Goal: Transaction & Acquisition: Purchase product/service

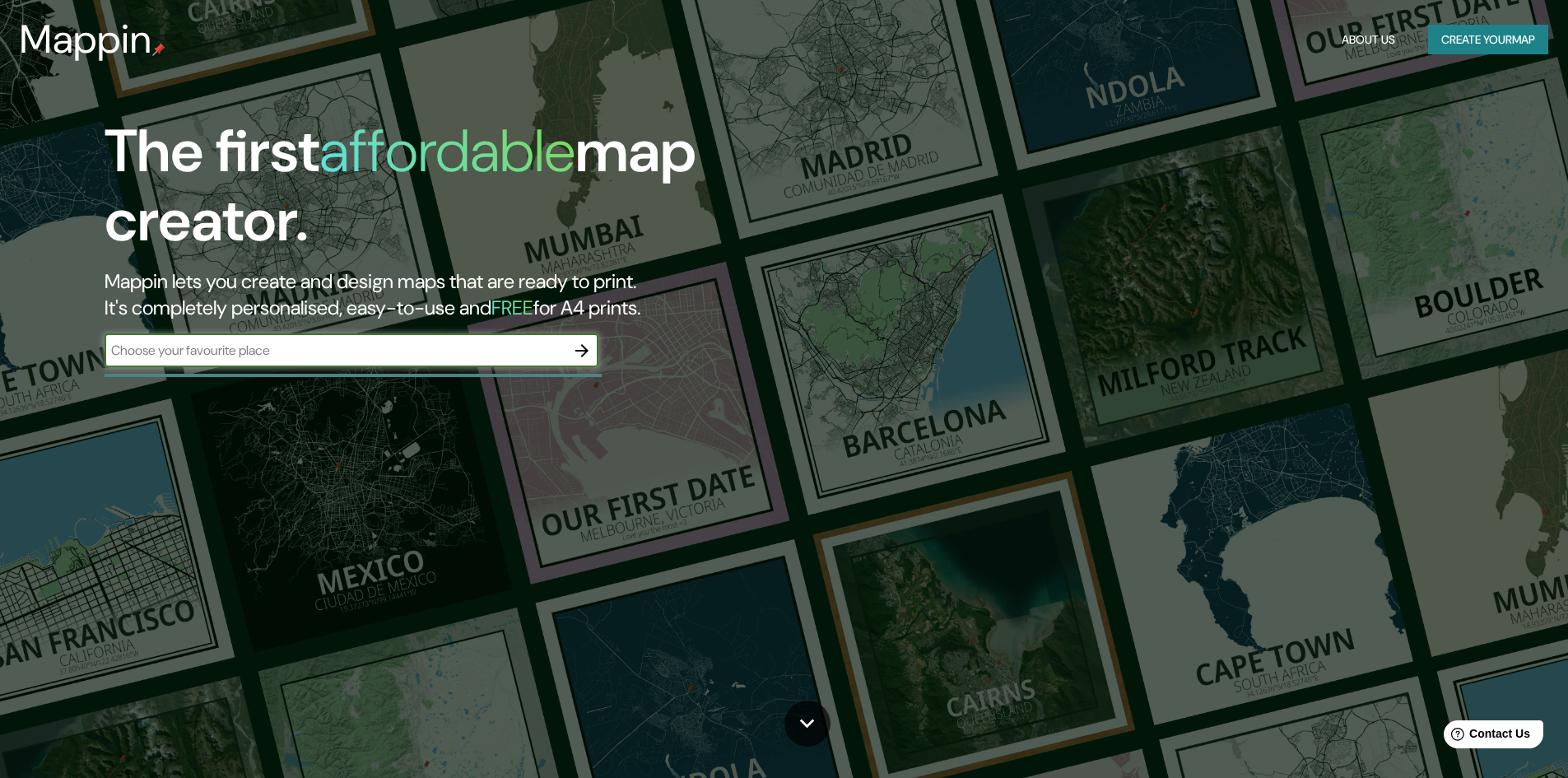
click at [521, 352] on input "text" at bounding box center [335, 350] width 461 height 19
click at [584, 341] on icon "button" at bounding box center [583, 350] width 20 height 20
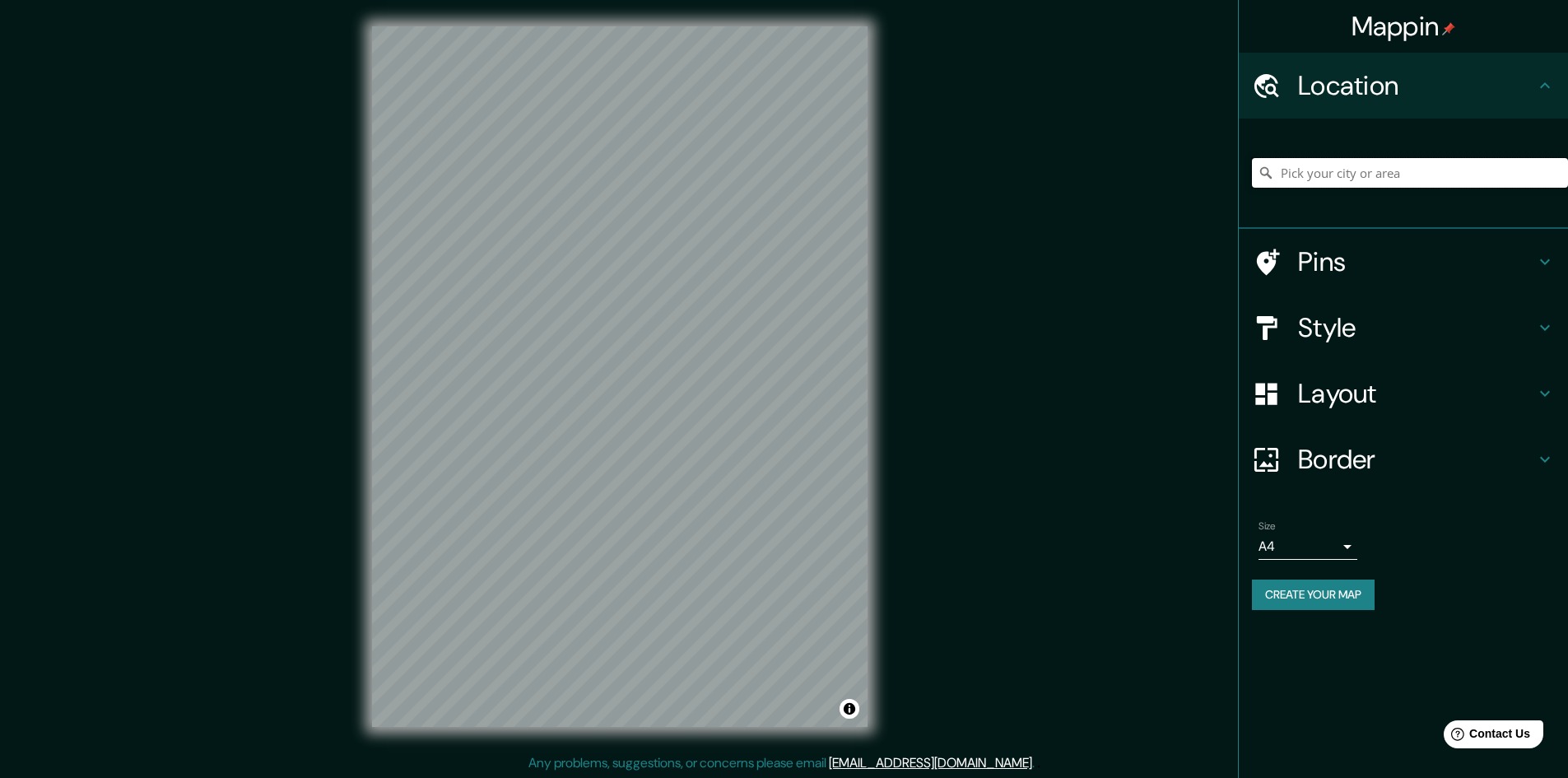
click at [1335, 171] on input "Pick your city or area" at bounding box center [1410, 172] width 317 height 29
click at [1352, 236] on div "Pins" at bounding box center [1403, 261] width 329 height 66
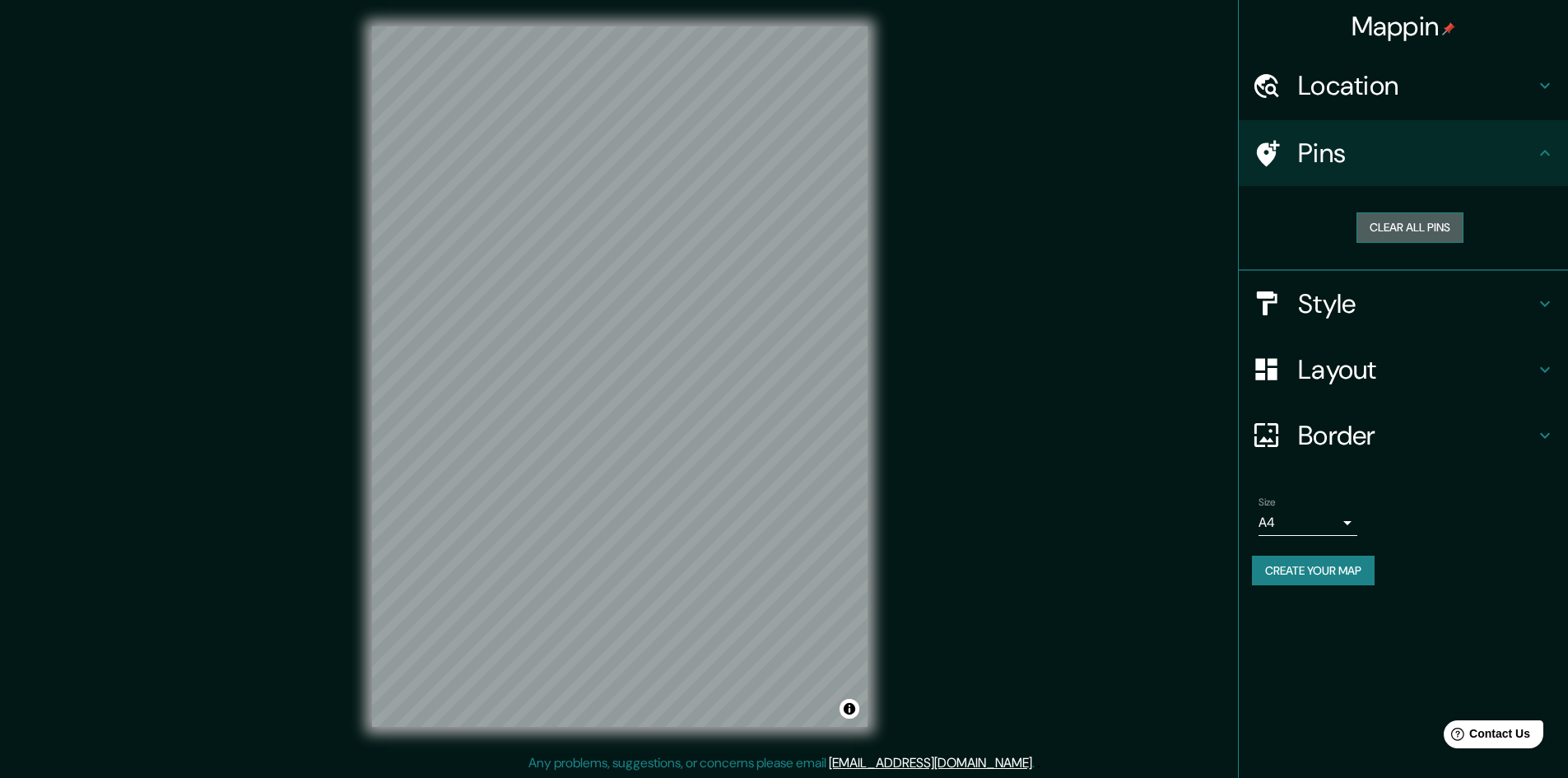
click at [1410, 228] on button "Clear all pins" at bounding box center [1410, 227] width 107 height 30
click at [1362, 220] on button "Clear all pins" at bounding box center [1410, 227] width 107 height 30
click at [1421, 149] on h4 "Pins" at bounding box center [1417, 153] width 237 height 33
click at [1362, 356] on h4 "Layout" at bounding box center [1417, 370] width 237 height 33
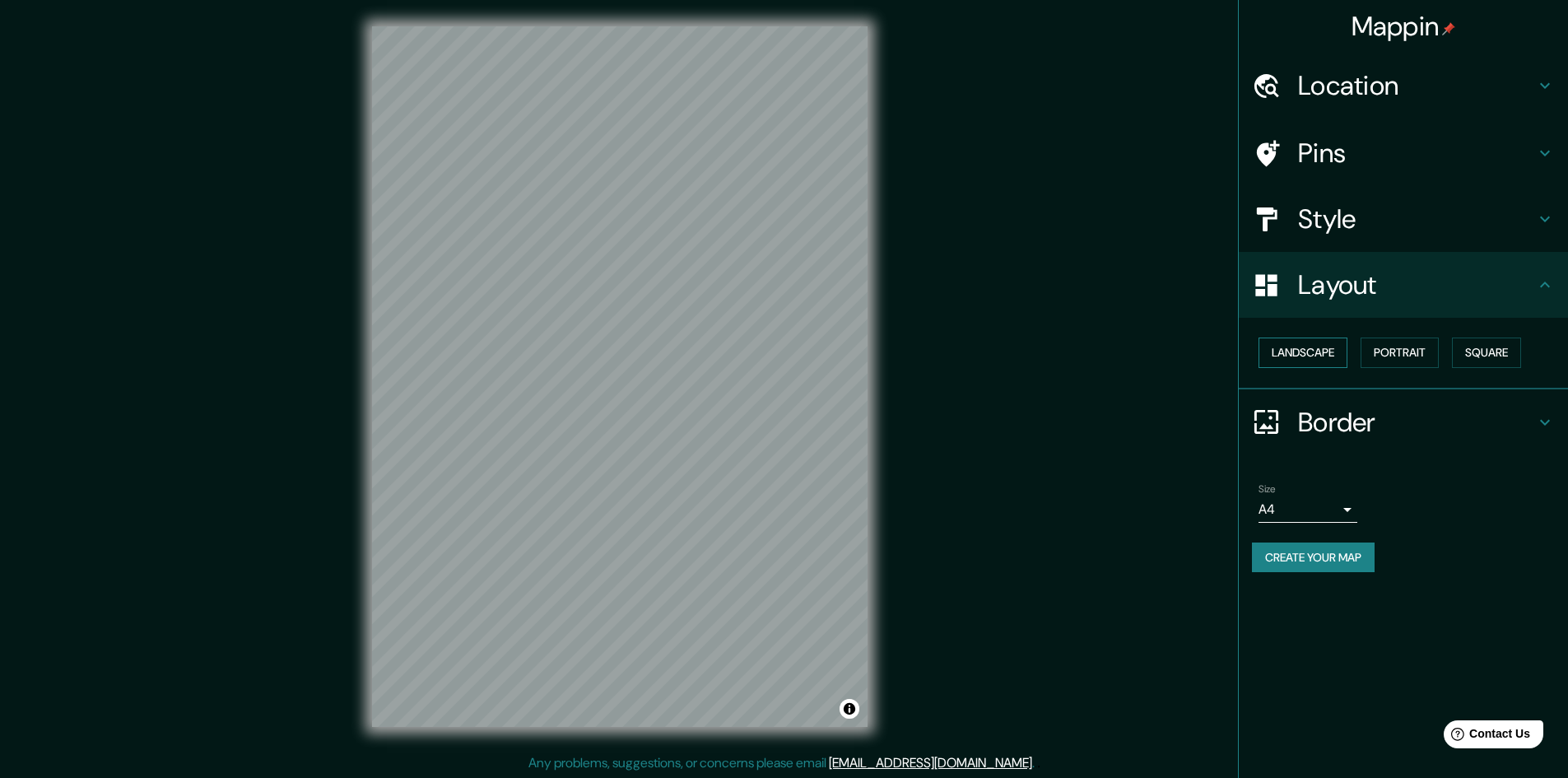
click at [1330, 354] on button "Landscape" at bounding box center [1303, 352] width 89 height 30
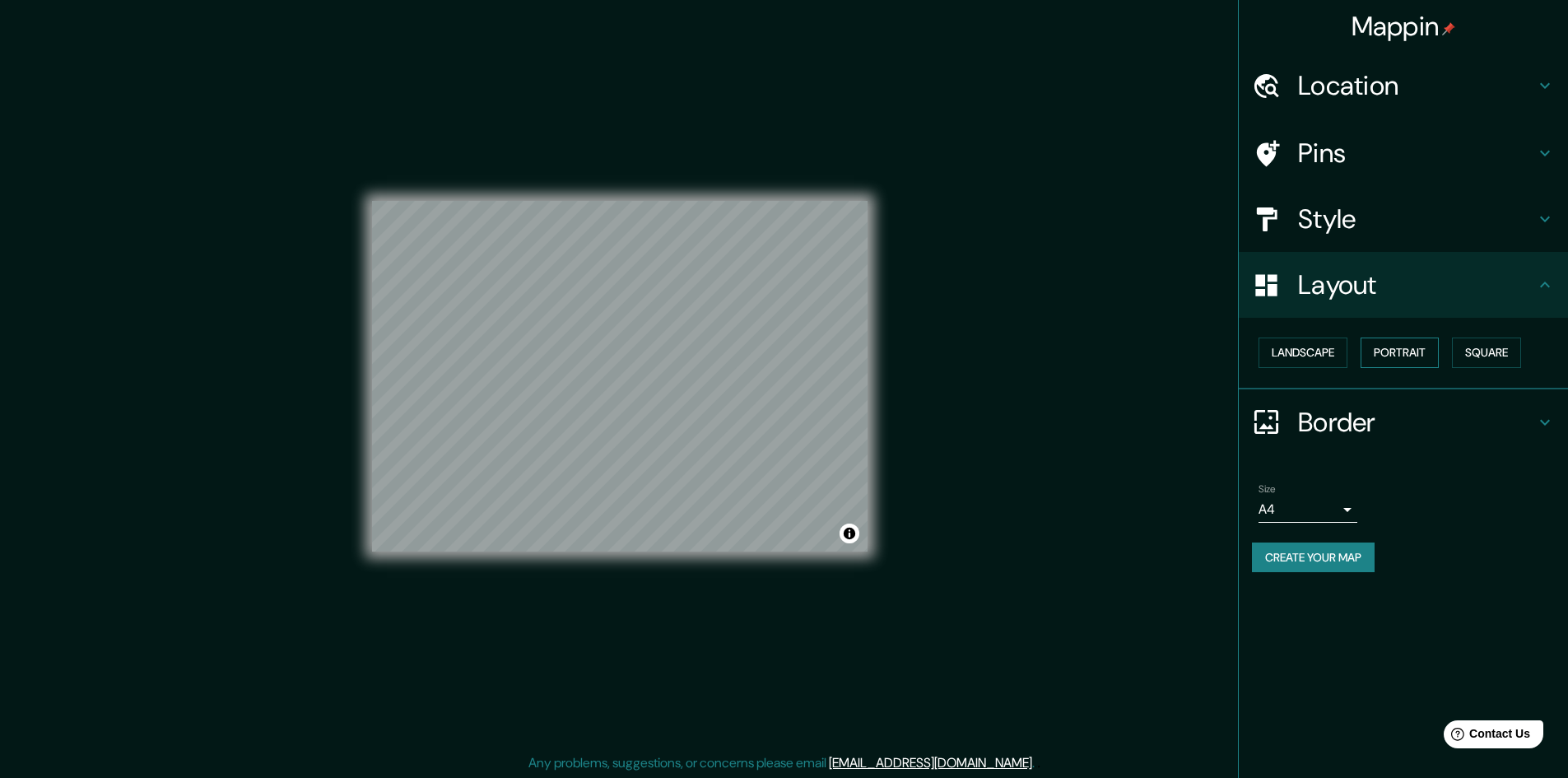
click at [1402, 358] on button "Portrait" at bounding box center [1399, 352] width 78 height 30
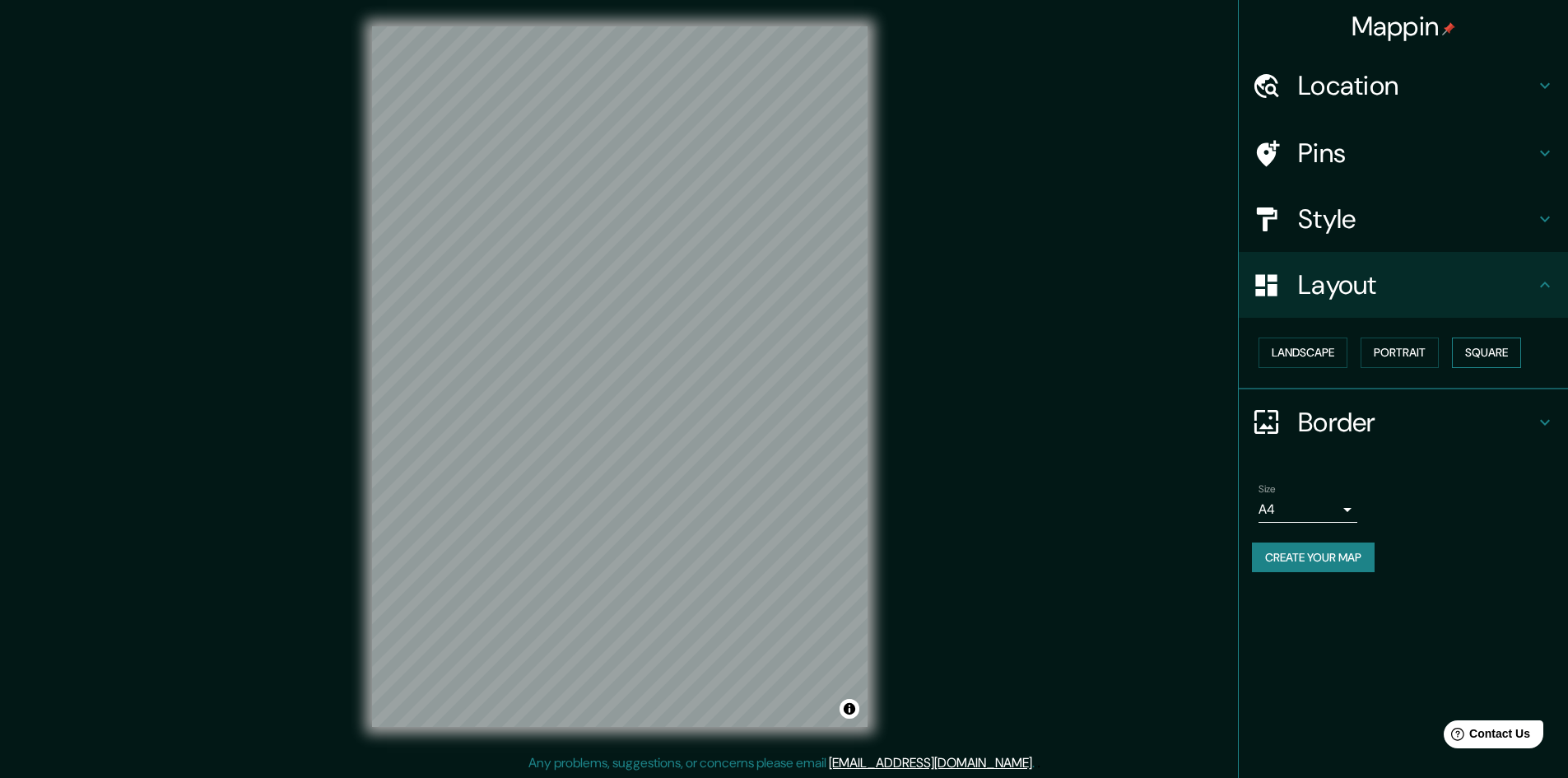
click at [1467, 355] on button "Square" at bounding box center [1486, 352] width 69 height 30
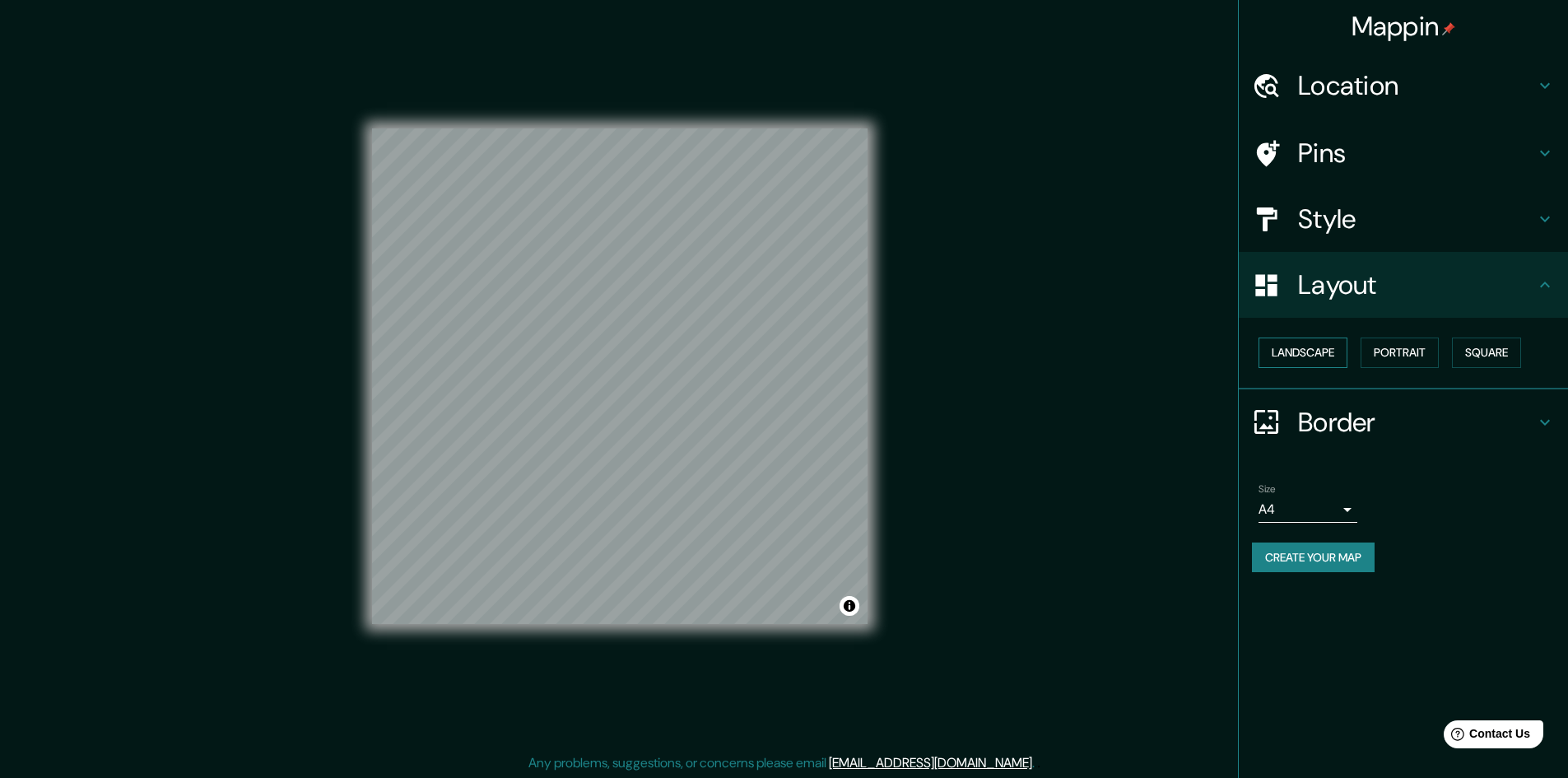
click at [1333, 354] on button "Landscape" at bounding box center [1303, 352] width 89 height 30
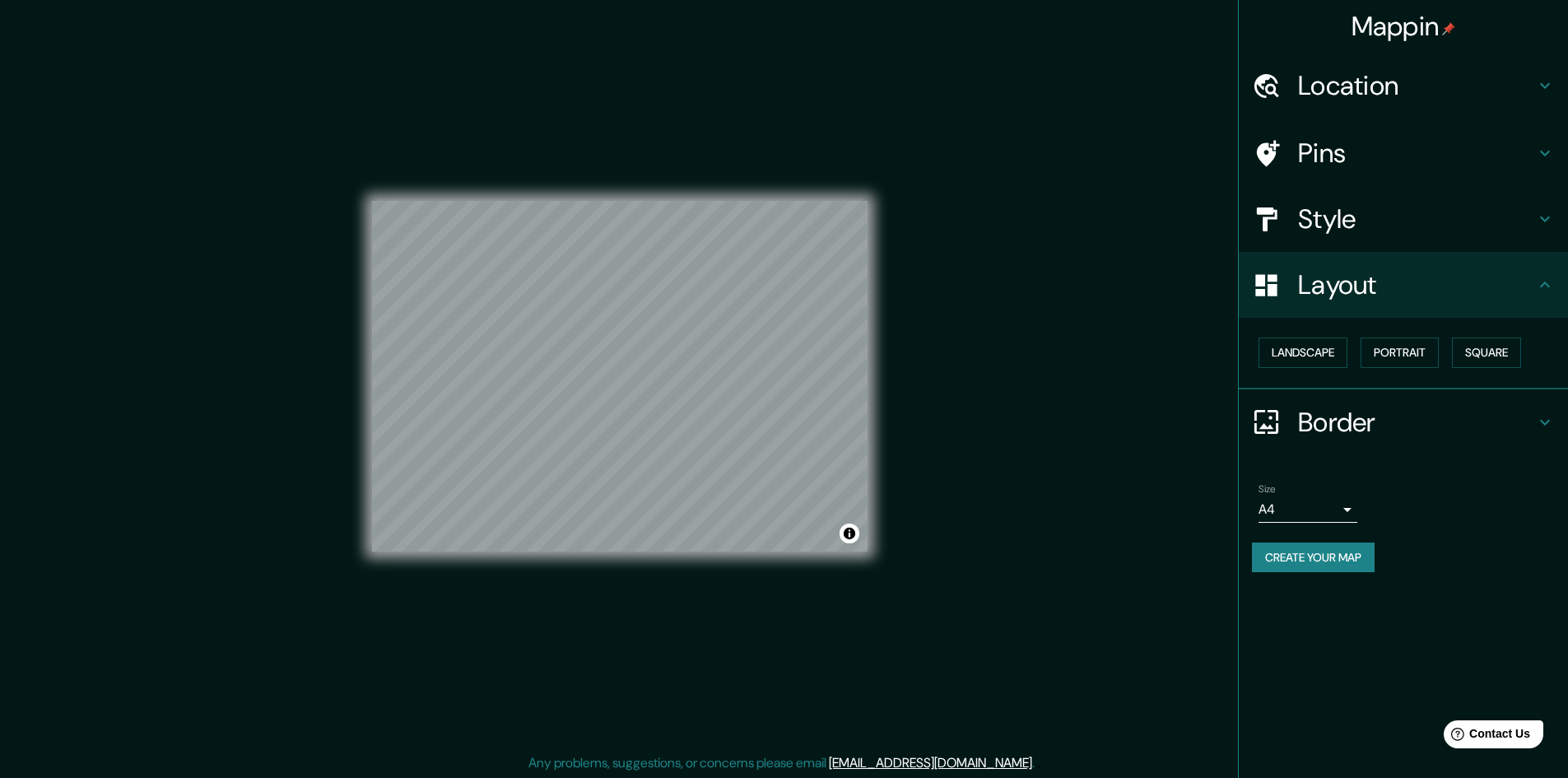
click at [1346, 309] on div "Layout" at bounding box center [1403, 285] width 329 height 66
click at [1340, 224] on h4 "Style" at bounding box center [1417, 219] width 237 height 33
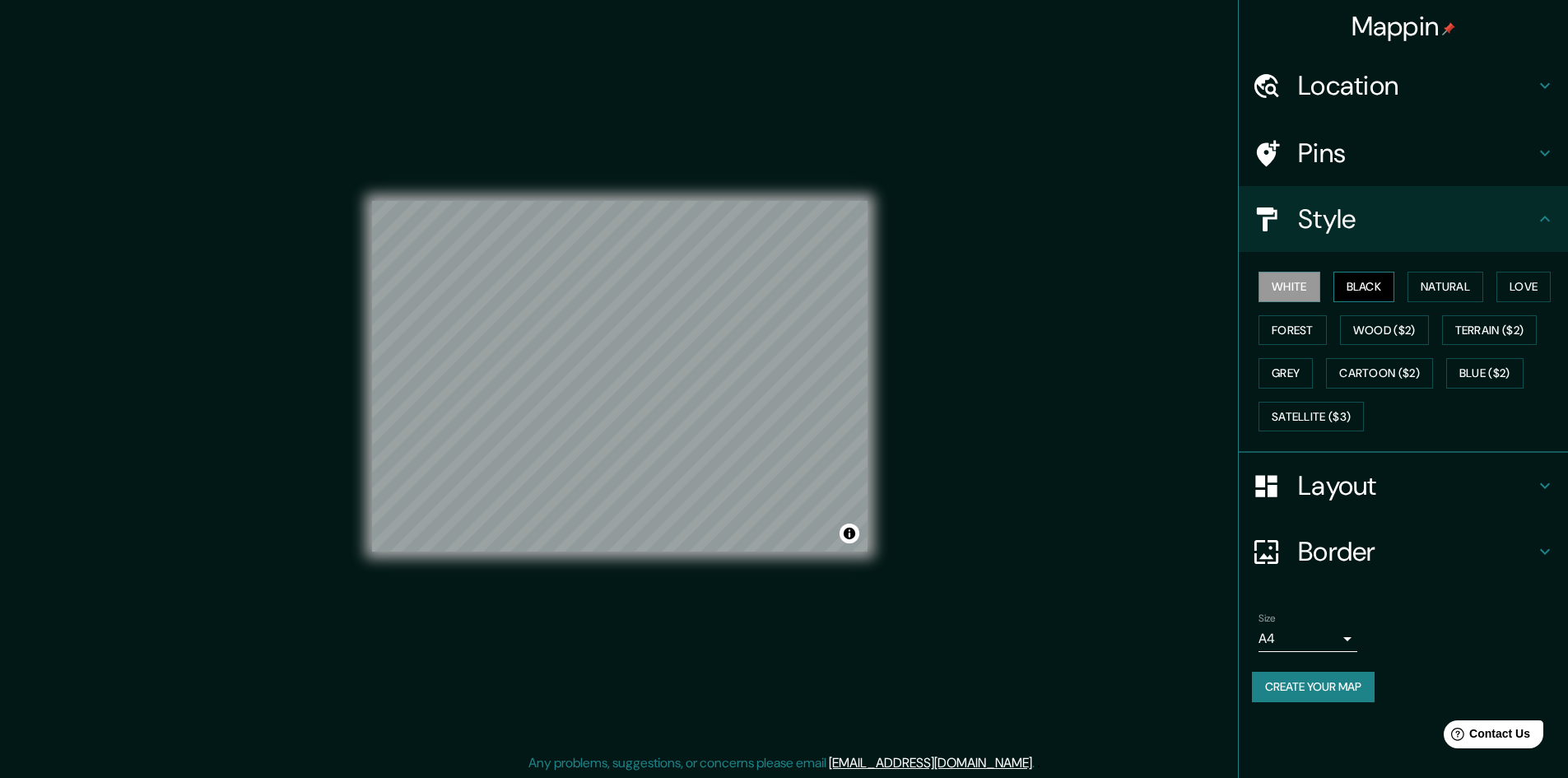
click at [1381, 279] on button "Black" at bounding box center [1363, 286] width 61 height 30
click at [1442, 284] on button "Natural" at bounding box center [1445, 286] width 76 height 30
click at [1296, 332] on button "Forest" at bounding box center [1293, 330] width 68 height 30
click at [1385, 327] on button "Wood ($2)" at bounding box center [1385, 330] width 89 height 30
click at [1481, 327] on button "Terrain ($2)" at bounding box center [1490, 330] width 95 height 30
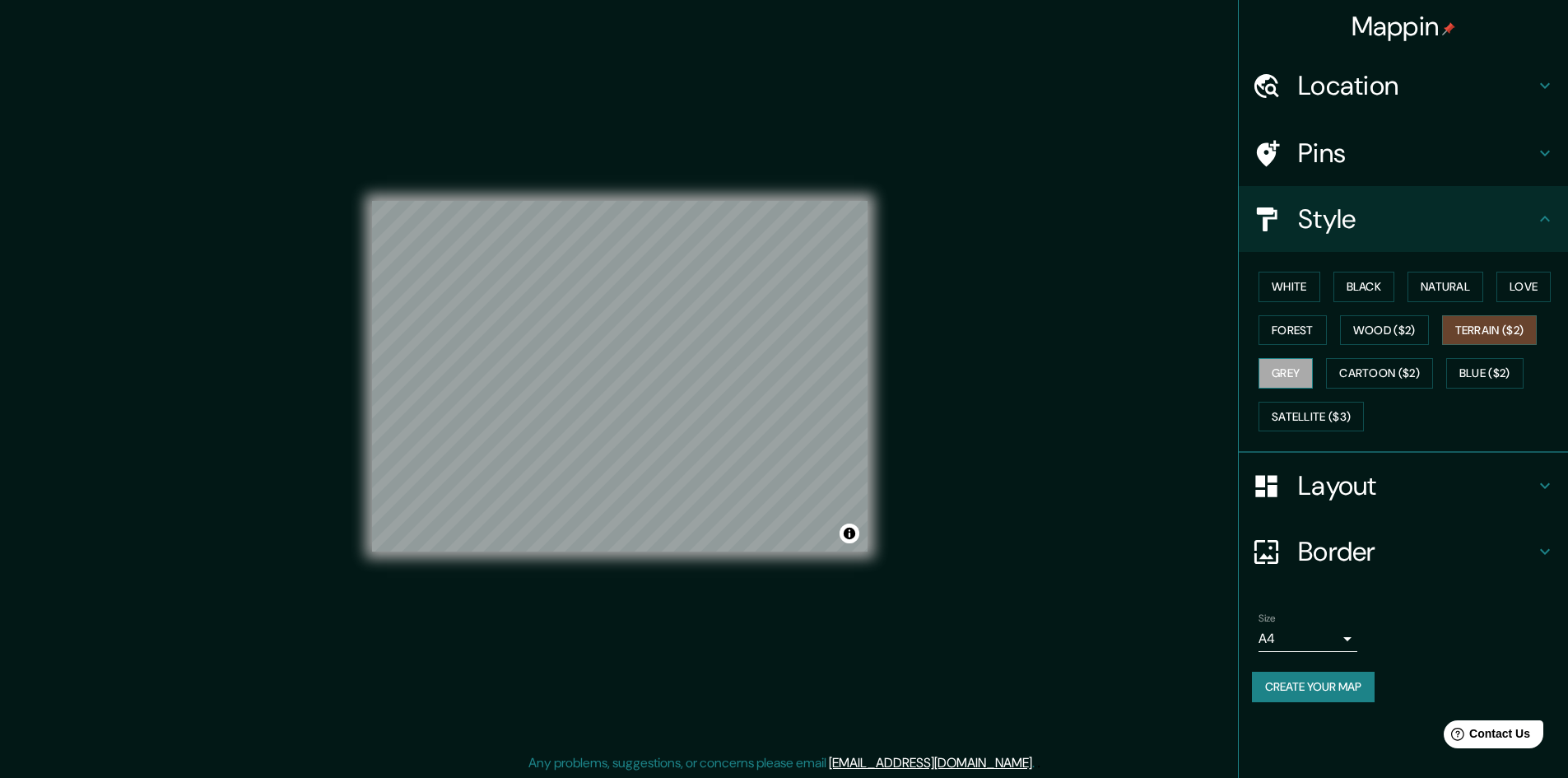
click at [1289, 364] on button "Grey" at bounding box center [1285, 372] width 54 height 30
click at [1368, 368] on button "Cartoon ($2)" at bounding box center [1379, 372] width 107 height 30
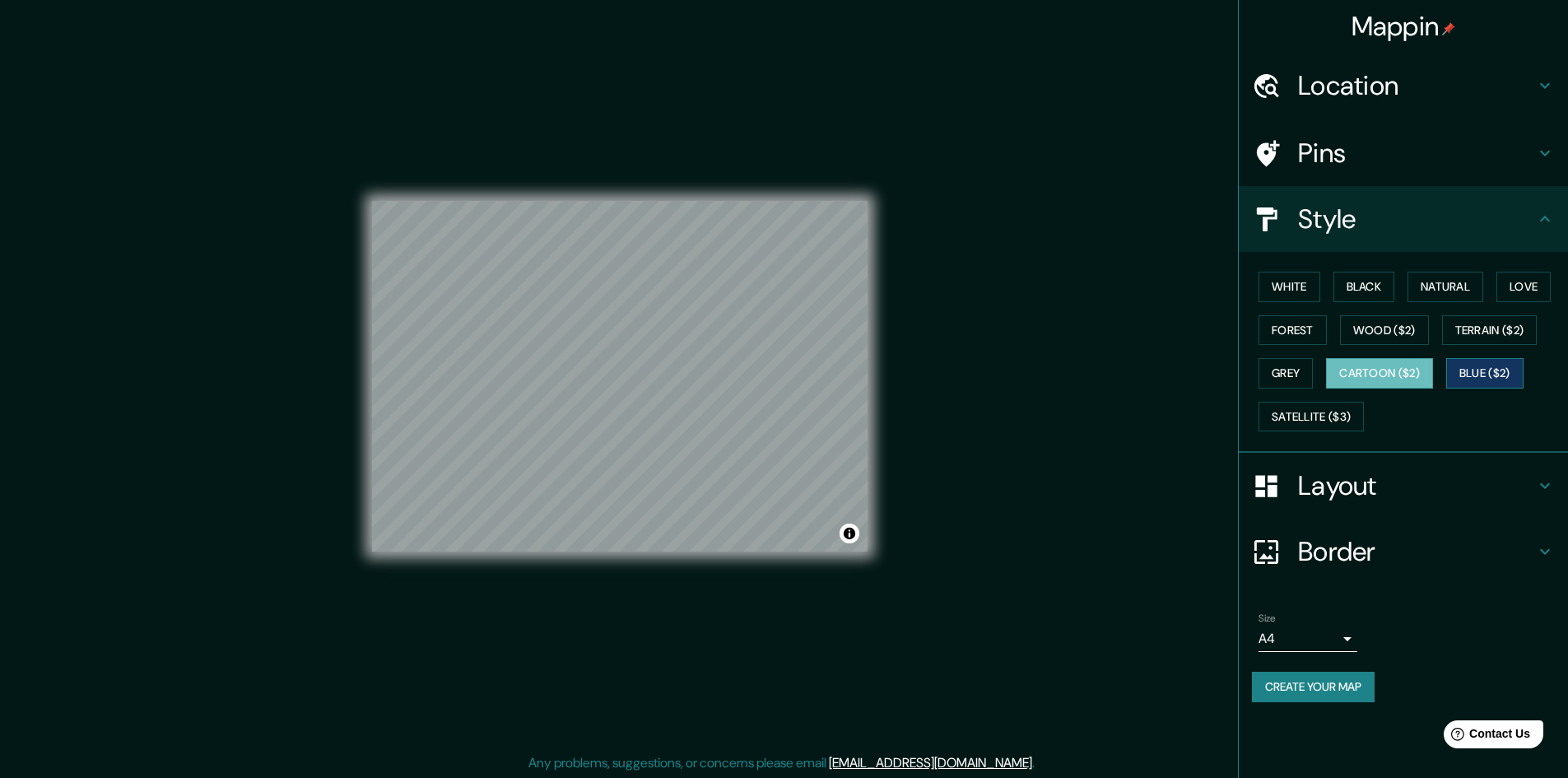
click at [1518, 368] on button "Blue ($2)" at bounding box center [1485, 372] width 77 height 30
click at [1508, 290] on button "Love" at bounding box center [1523, 286] width 54 height 30
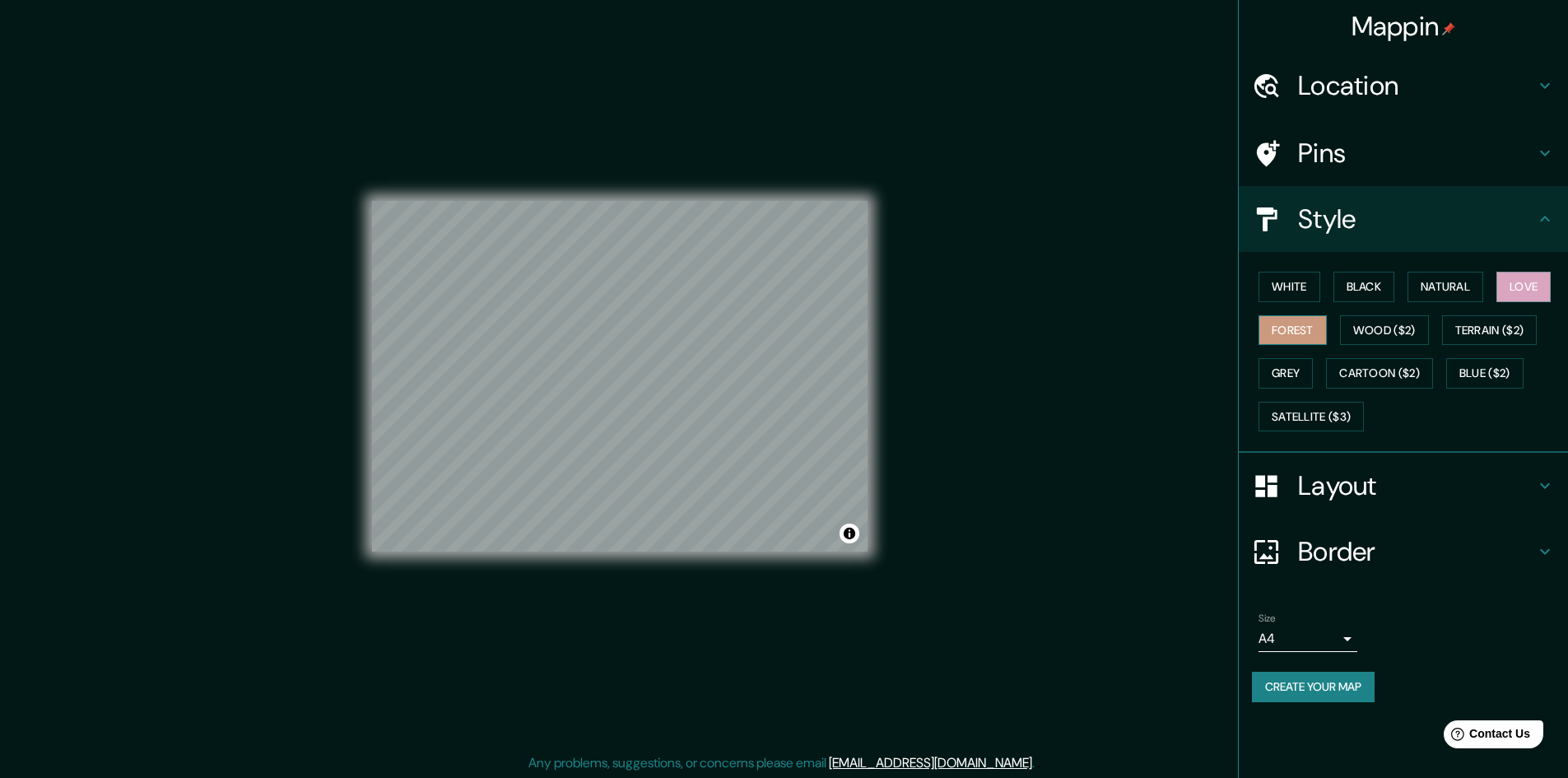
click at [1306, 326] on button "Forest" at bounding box center [1293, 330] width 68 height 30
click at [1376, 324] on button "Wood ($2)" at bounding box center [1385, 330] width 89 height 30
click at [1375, 284] on button "Black" at bounding box center [1363, 286] width 61 height 30
click at [1367, 322] on button "Wood ($2)" at bounding box center [1385, 330] width 89 height 30
click at [1317, 288] on button "White" at bounding box center [1289, 286] width 61 height 30
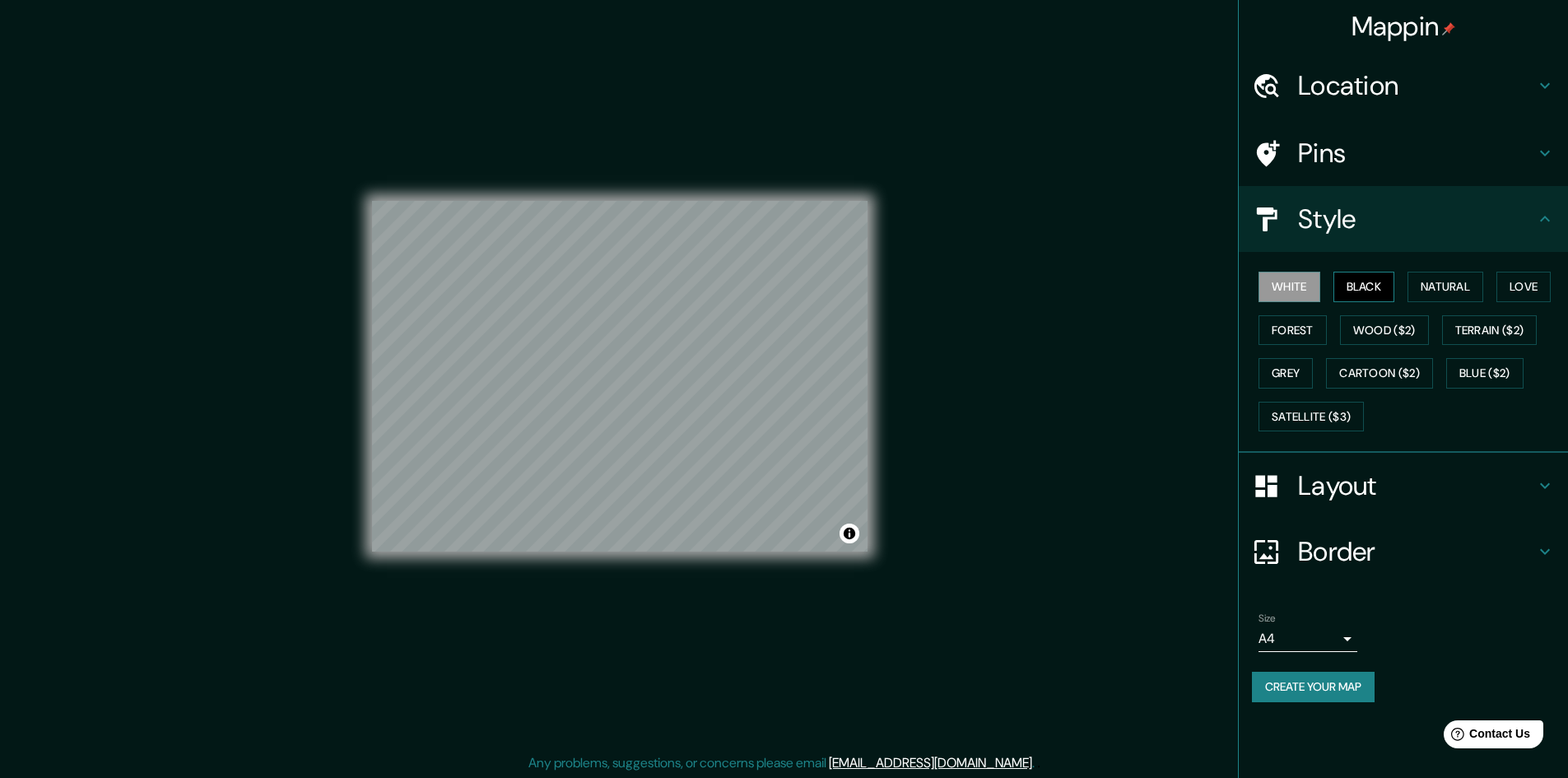
click at [1357, 272] on button "Black" at bounding box center [1363, 286] width 61 height 30
click at [1316, 337] on button "Forest" at bounding box center [1293, 330] width 68 height 30
click at [1303, 369] on button "Grey" at bounding box center [1285, 372] width 54 height 30
click at [1368, 292] on button "Black" at bounding box center [1363, 286] width 61 height 30
click at [1453, 286] on button "Natural" at bounding box center [1445, 286] width 76 height 30
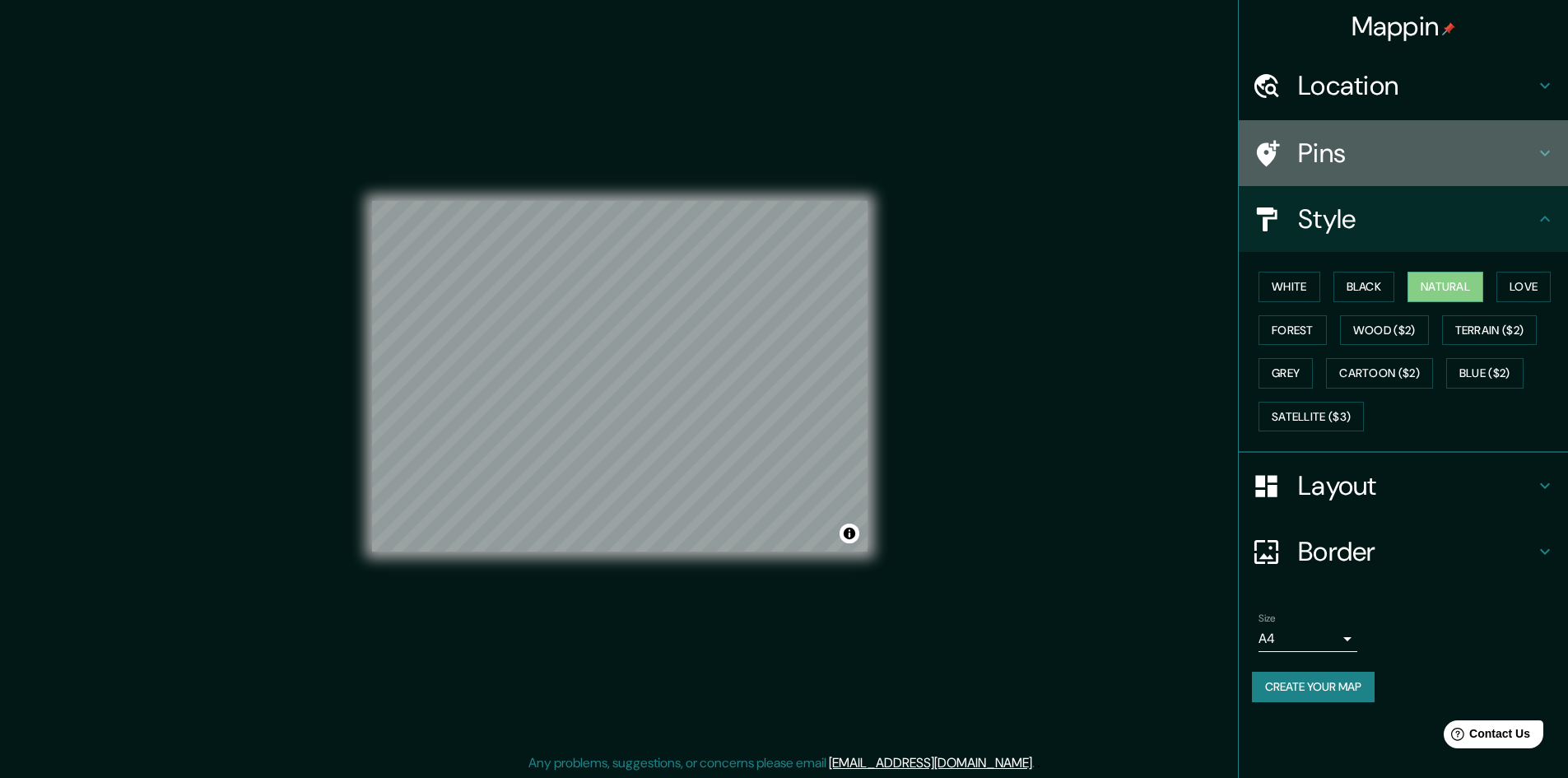
click at [1381, 164] on h4 "Pins" at bounding box center [1417, 153] width 237 height 33
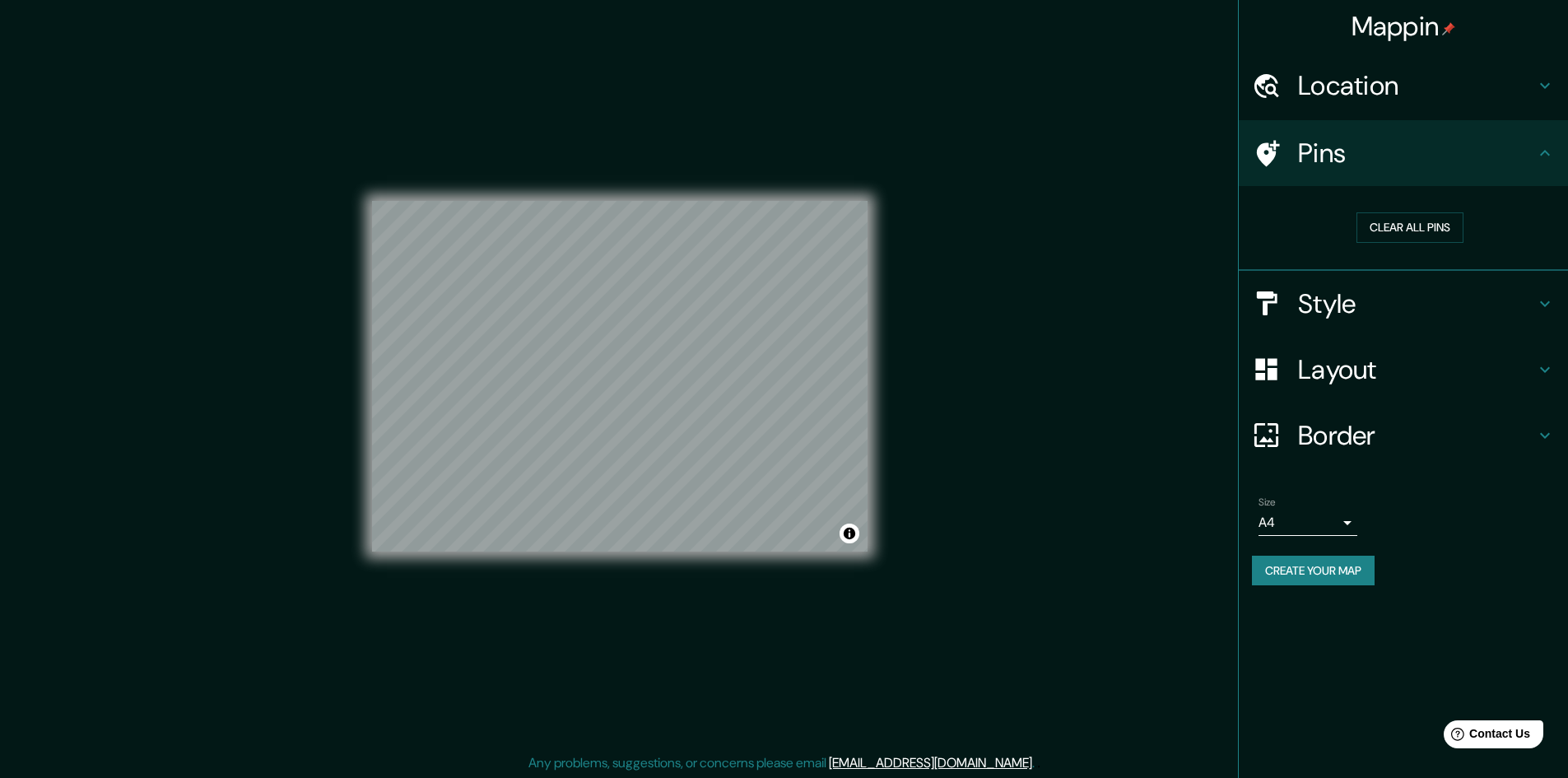
click at [1390, 92] on h4 "Location" at bounding box center [1417, 85] width 237 height 33
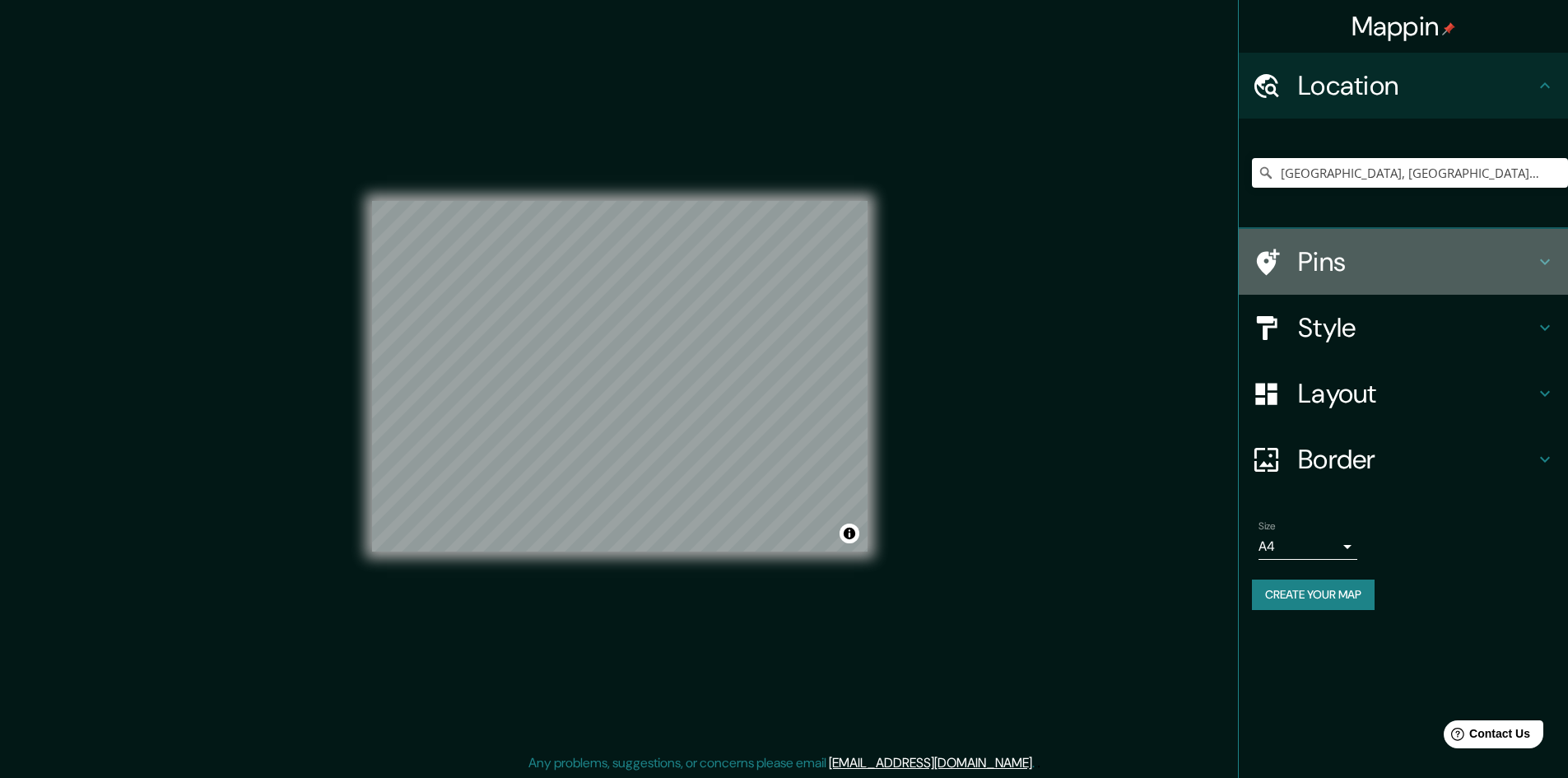
click at [1365, 241] on div "Pins" at bounding box center [1403, 261] width 329 height 66
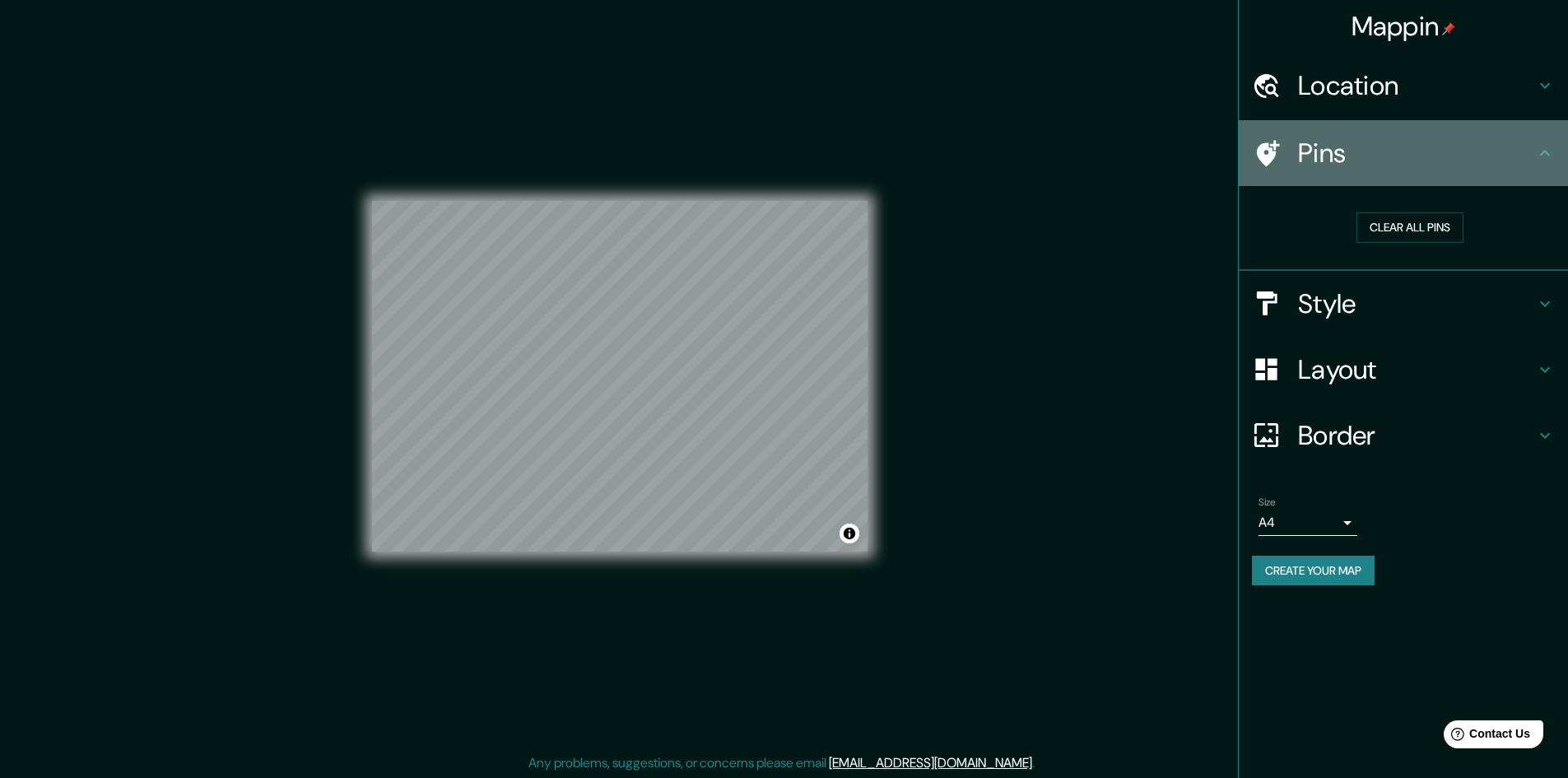
click at [1267, 147] on icon at bounding box center [1268, 153] width 23 height 27
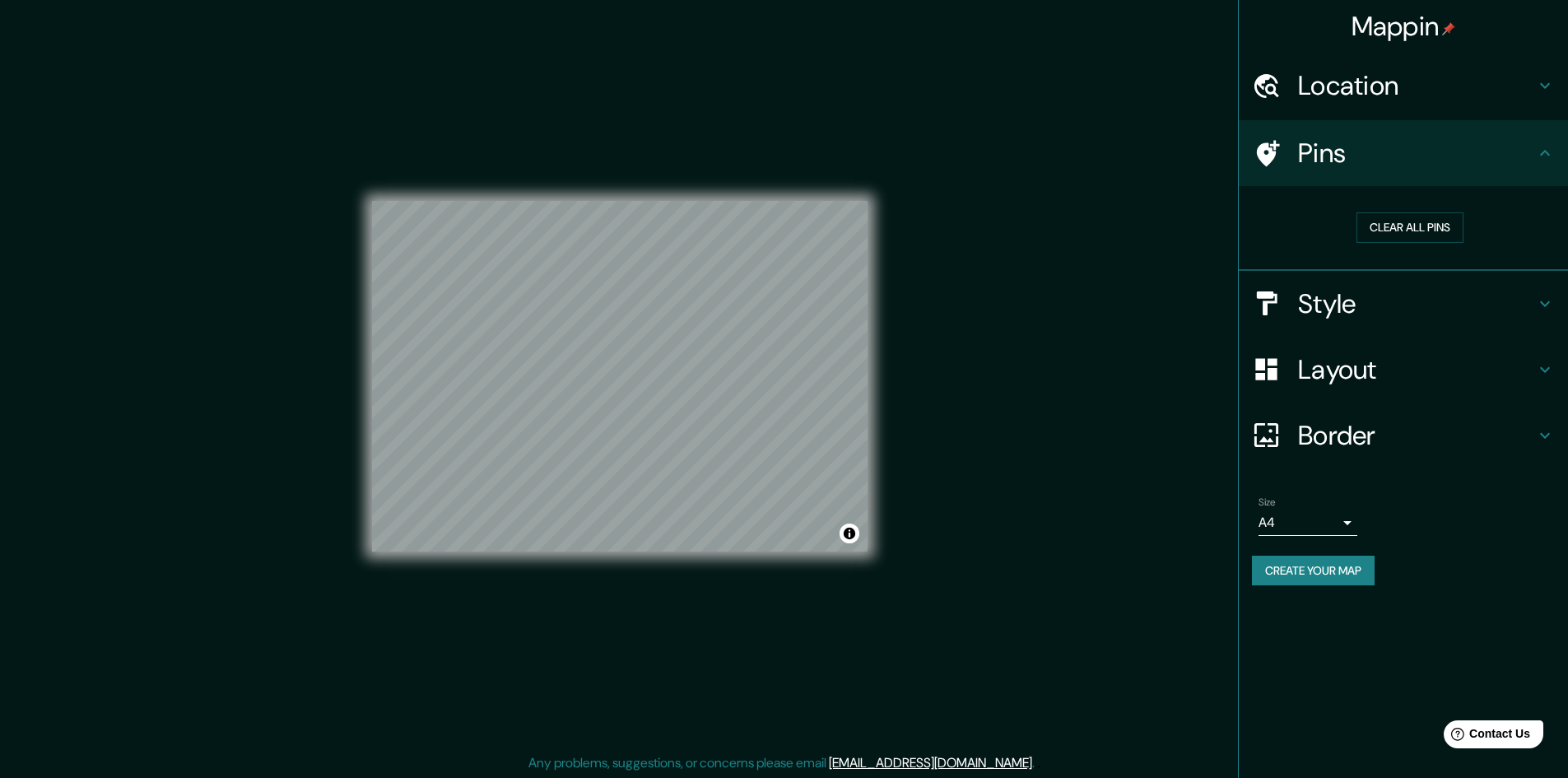
drag, startPoint x: 870, startPoint y: 361, endPoint x: 1384, endPoint y: 428, distance: 518.3
click at [1384, 428] on h4 "Border" at bounding box center [1417, 436] width 237 height 33
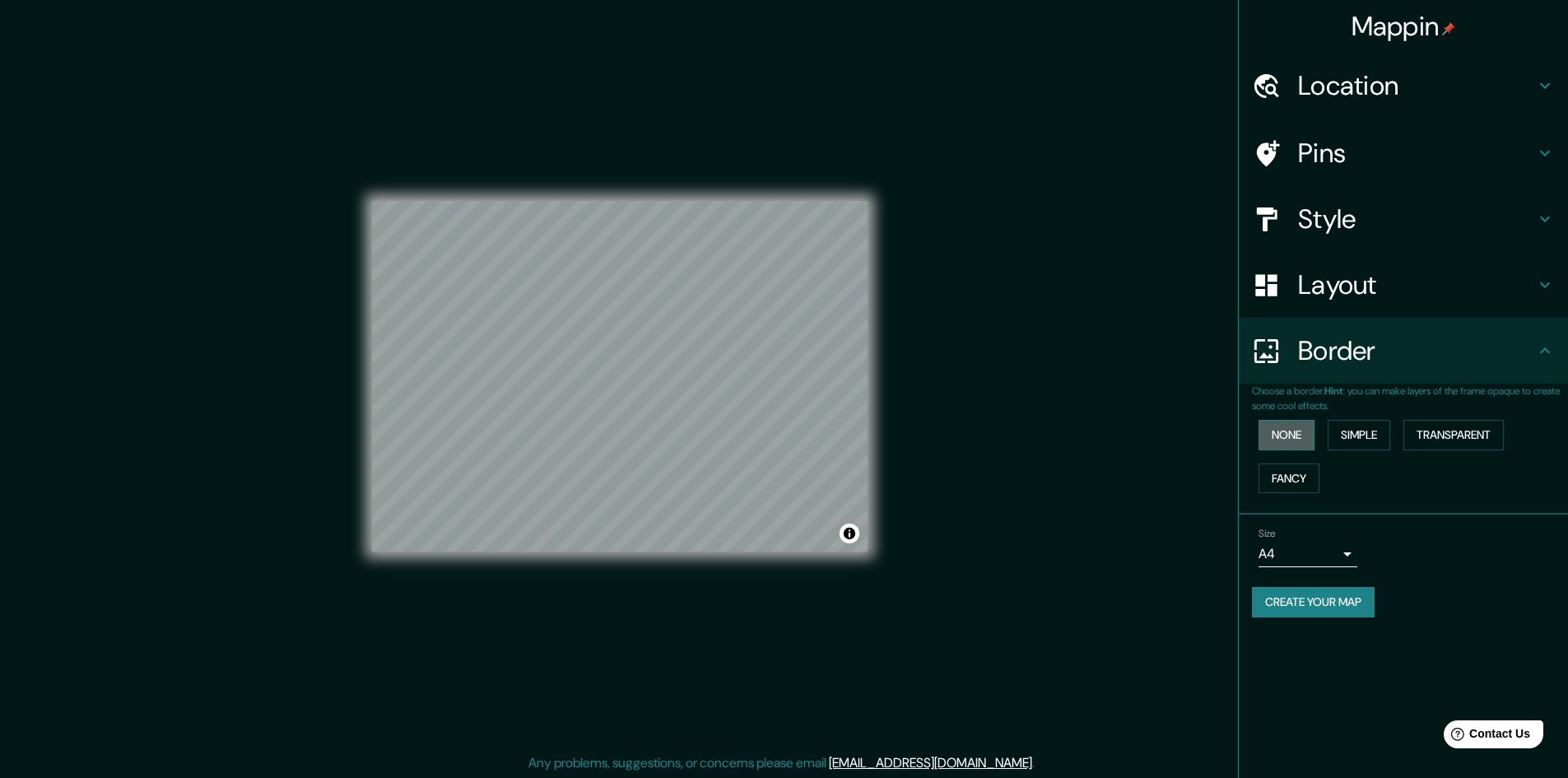
click at [1298, 437] on button "None" at bounding box center [1286, 435] width 56 height 30
click at [1359, 435] on button "Simple" at bounding box center [1359, 435] width 62 height 30
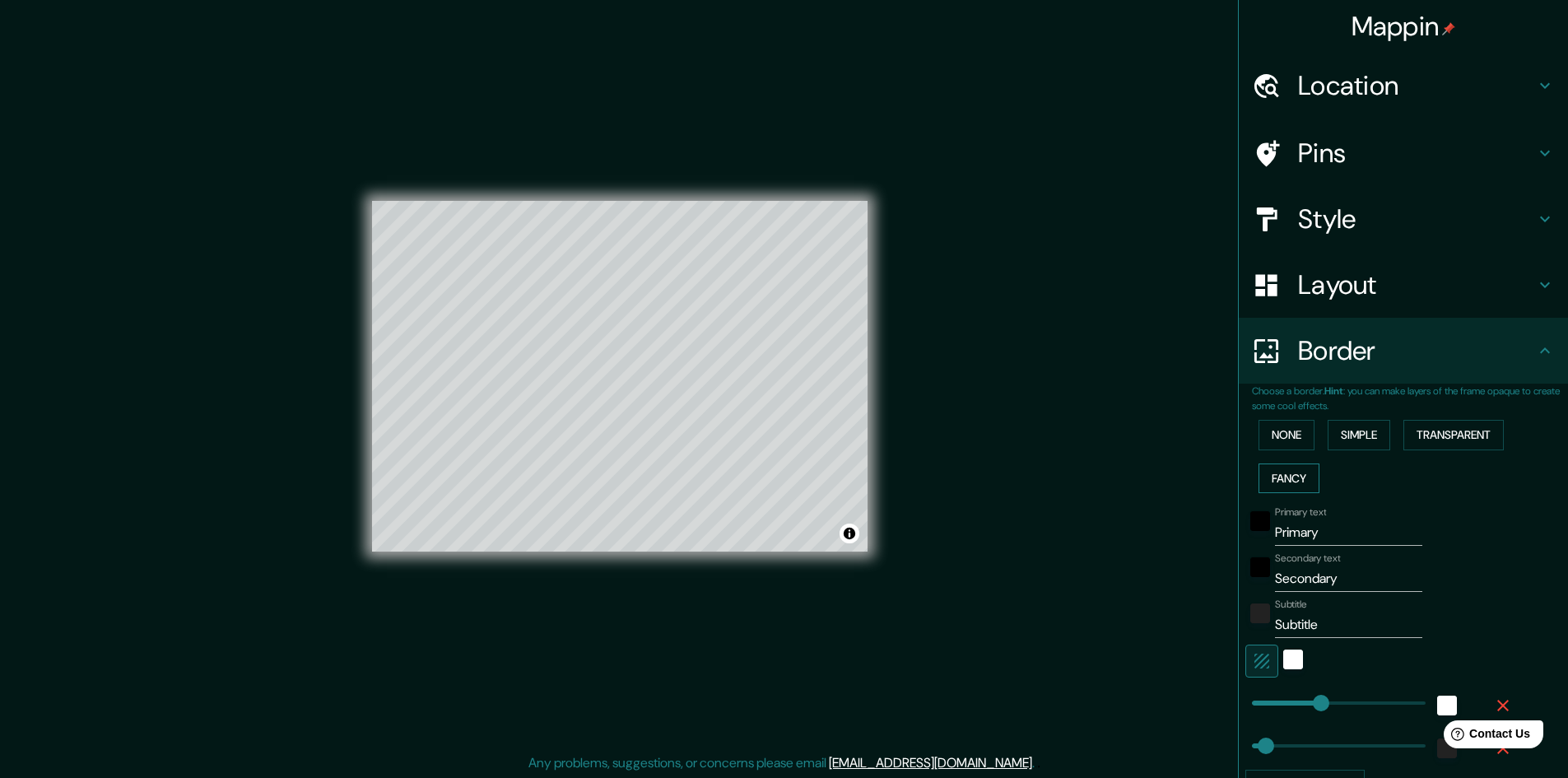
click at [1292, 472] on button "Fancy" at bounding box center [1289, 478] width 61 height 30
click at [1296, 432] on button "None" at bounding box center [1286, 435] width 56 height 30
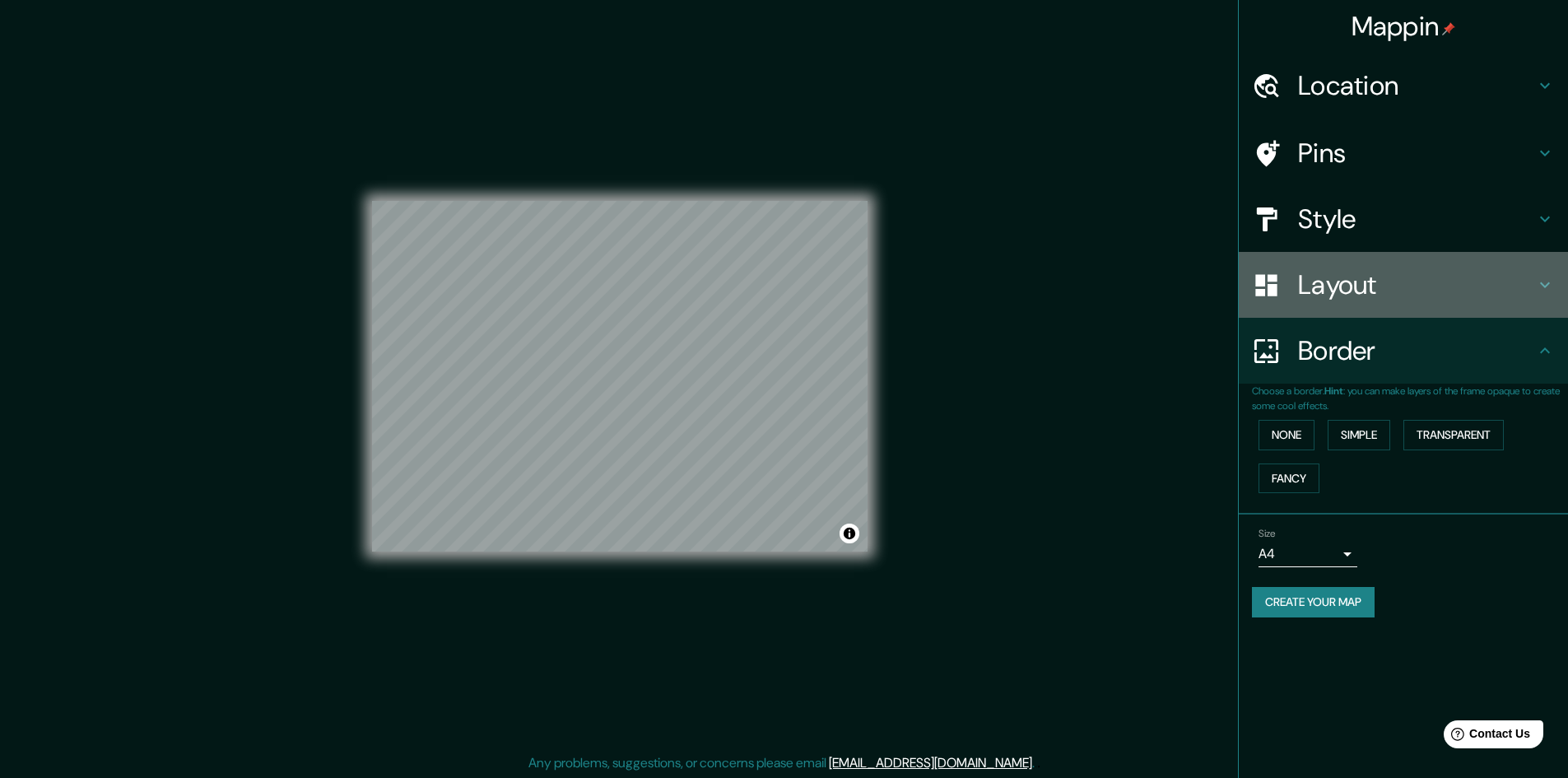
click at [1440, 285] on h4 "Layout" at bounding box center [1417, 284] width 237 height 33
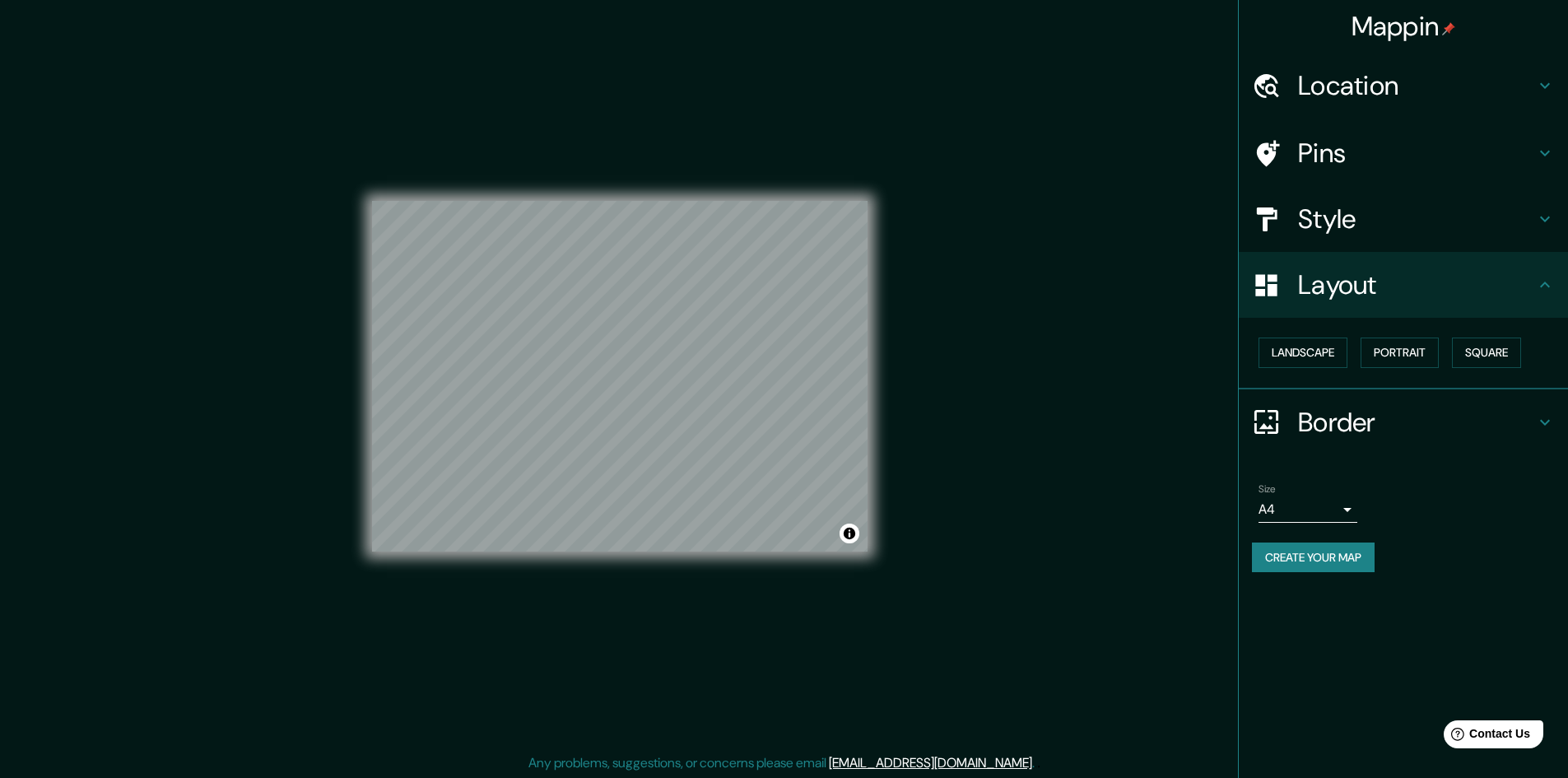
click at [1393, 243] on div "Style" at bounding box center [1403, 219] width 329 height 66
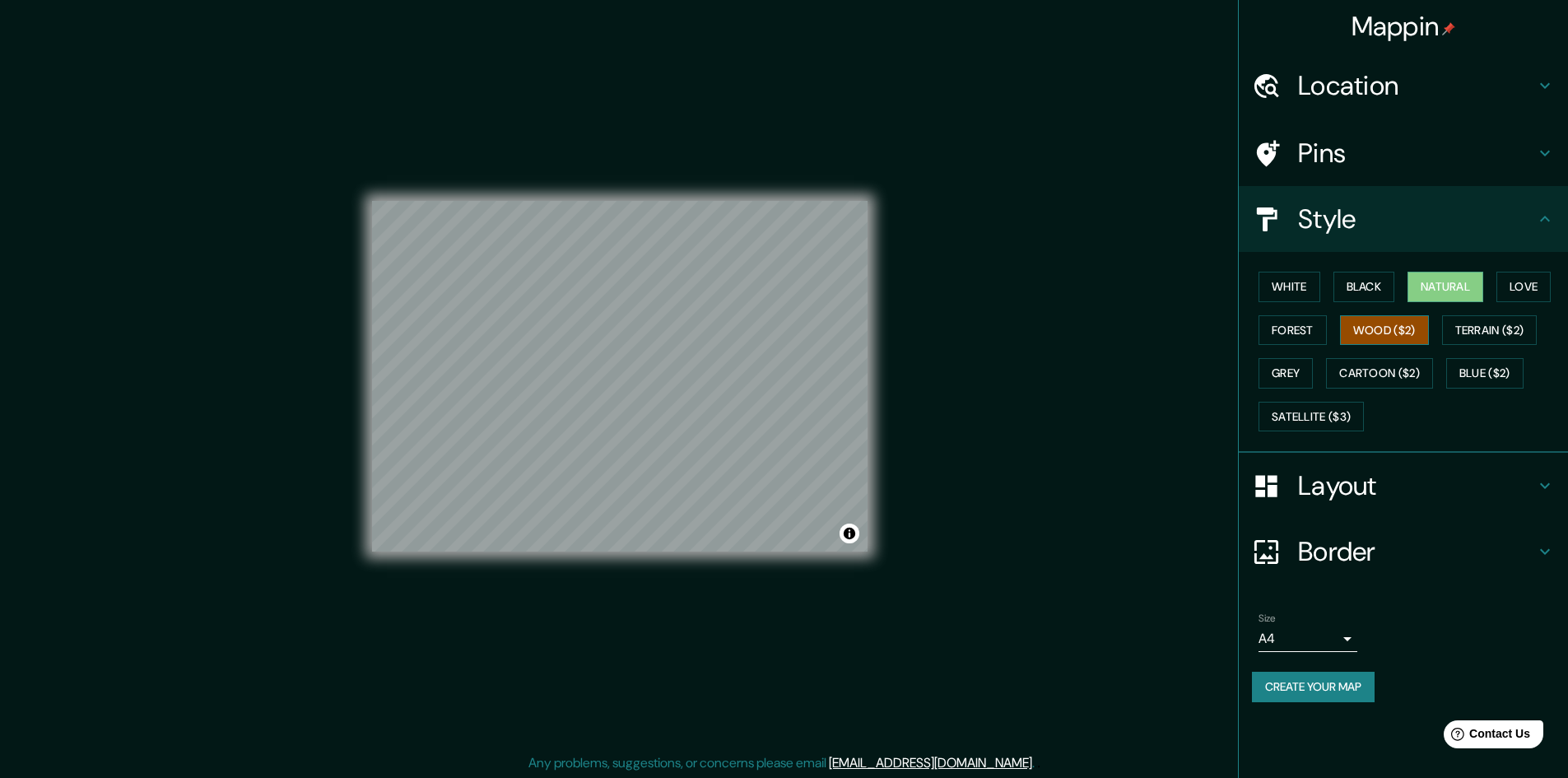
click at [1397, 332] on button "Wood ($2)" at bounding box center [1385, 330] width 89 height 30
click at [1474, 328] on button "Terrain ($2)" at bounding box center [1490, 330] width 95 height 30
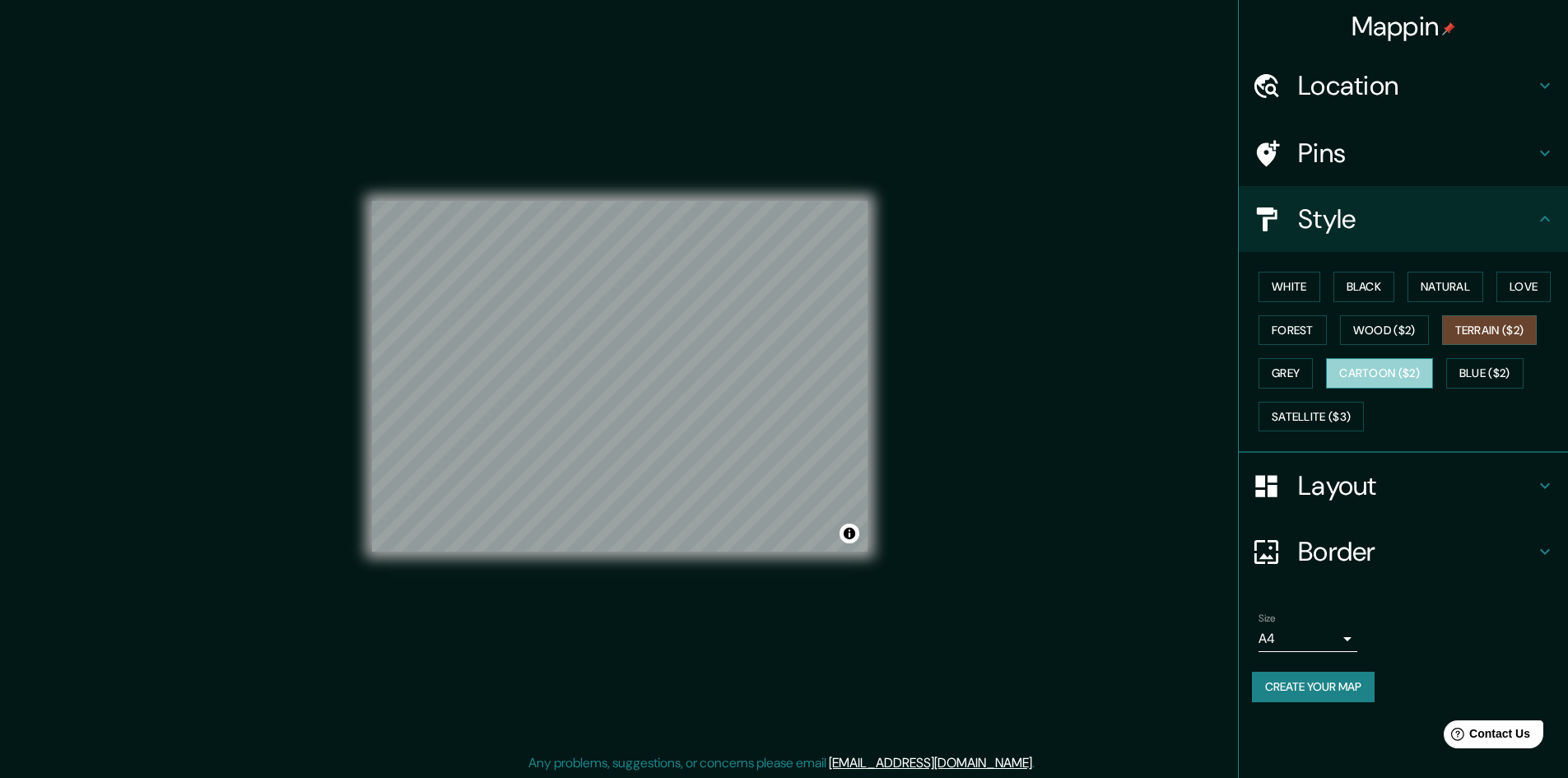
click at [1407, 361] on button "Cartoon ($2)" at bounding box center [1379, 372] width 107 height 30
click at [1301, 290] on button "White" at bounding box center [1289, 286] width 61 height 30
click at [1399, 95] on h4 "Location" at bounding box center [1417, 85] width 237 height 33
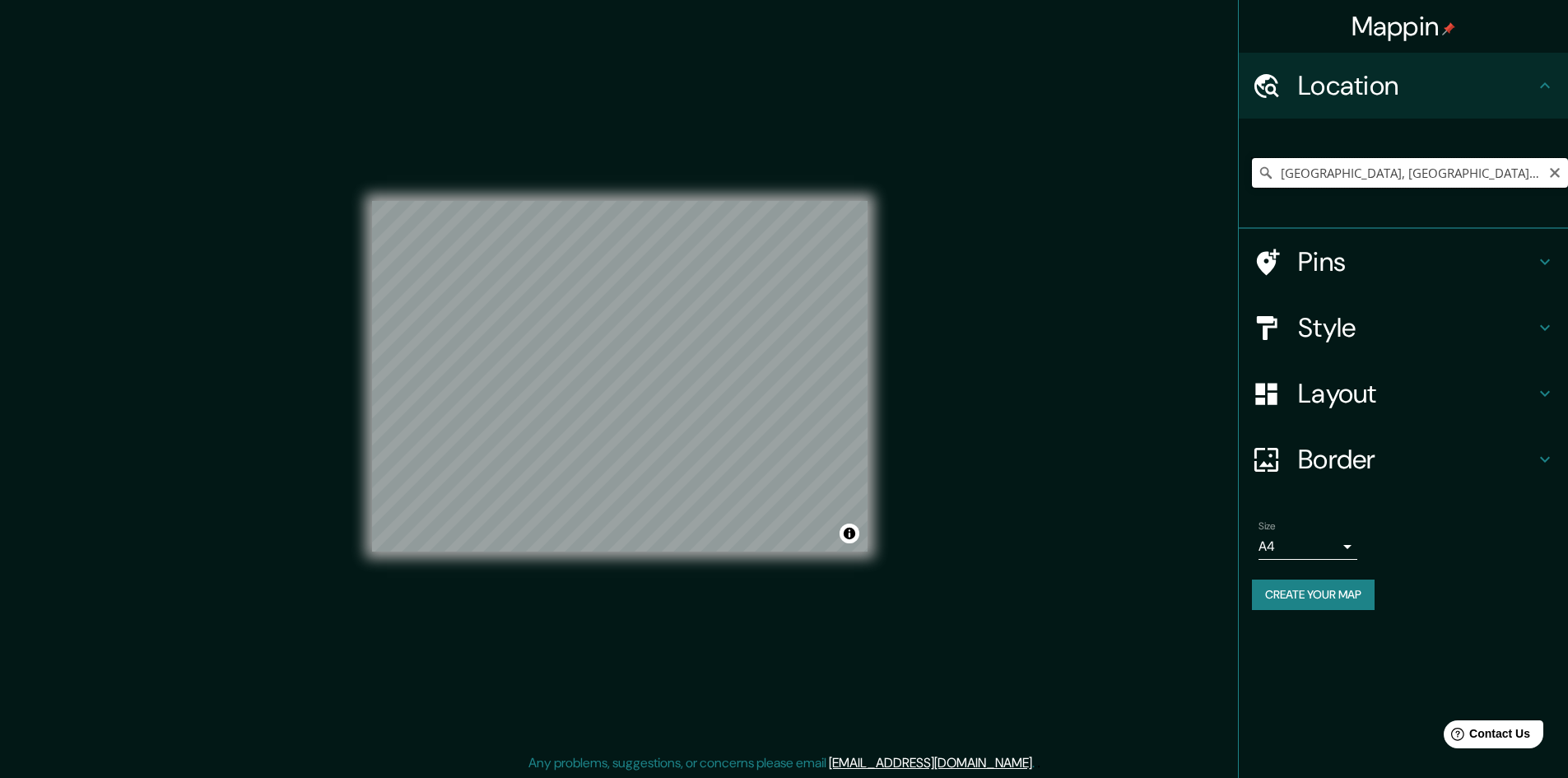
click at [1451, 165] on input "[GEOGRAPHIC_DATA], [GEOGRAPHIC_DATA], [GEOGRAPHIC_DATA]" at bounding box center [1410, 172] width 317 height 29
click at [1332, 173] on input "[GEOGRAPHIC_DATA], [GEOGRAPHIC_DATA], [GEOGRAPHIC_DATA]" at bounding box center [1410, 172] width 317 height 29
drag, startPoint x: 1448, startPoint y: 178, endPoint x: 1250, endPoint y: 177, distance: 198.0
click at [1250, 177] on div "[GEOGRAPHIC_DATA], [GEOGRAPHIC_DATA], [GEOGRAPHIC_DATA]" at bounding box center [1403, 173] width 329 height 110
click at [463, 572] on div "© Mapbox © OpenStreetMap Improve this map" at bounding box center [620, 377] width 495 height 701
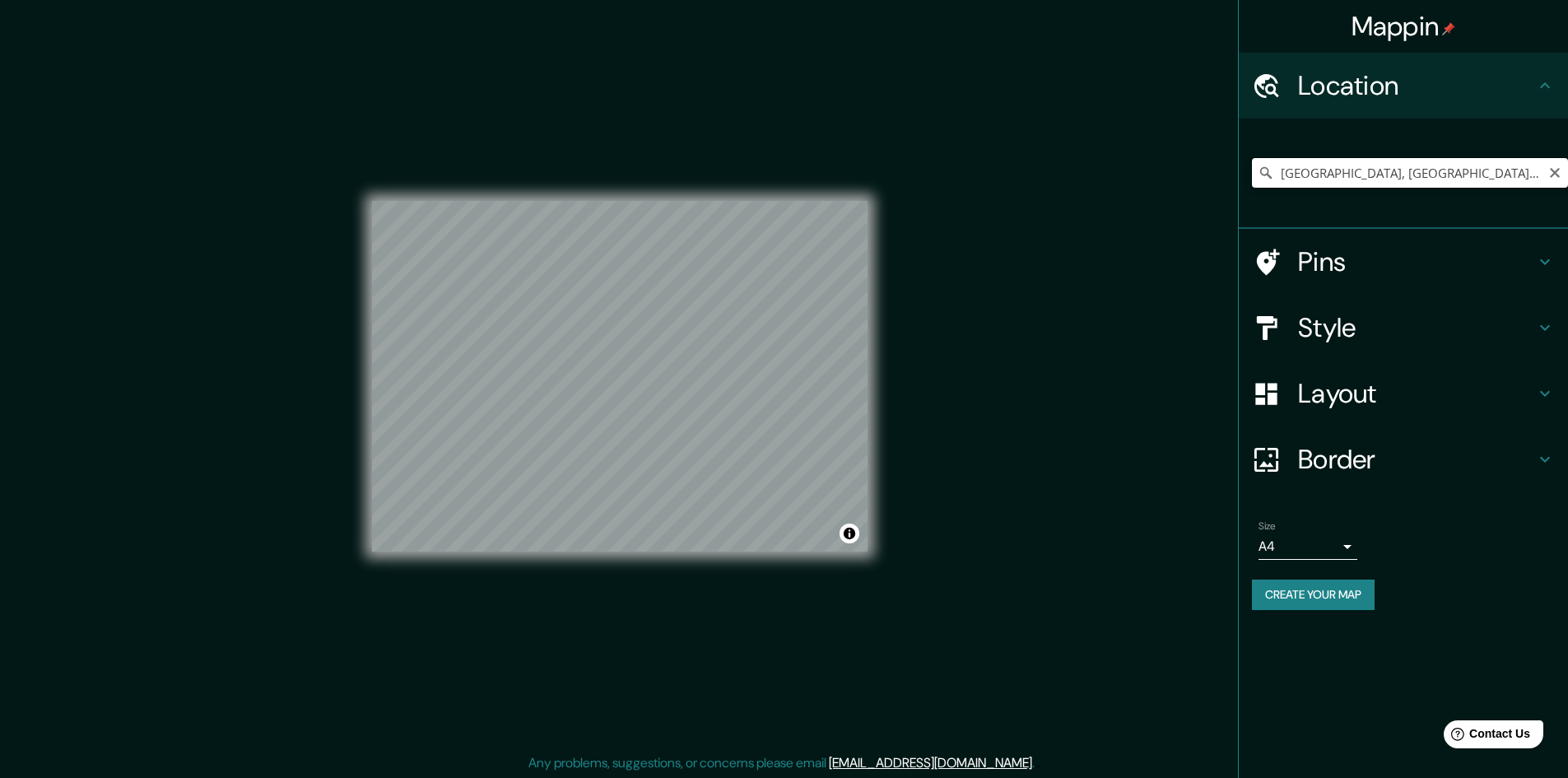
click at [1457, 169] on input "[GEOGRAPHIC_DATA], [GEOGRAPHIC_DATA], [GEOGRAPHIC_DATA]" at bounding box center [1410, 172] width 317 height 29
drag, startPoint x: 1464, startPoint y: 168, endPoint x: 1173, endPoint y: 176, distance: 291.1
click at [1173, 176] on div "Mappin Location [GEOGRAPHIC_DATA], [GEOGRAPHIC_DATA], [GEOGRAPHIC_DATA] Pins St…" at bounding box center [784, 390] width 1568 height 780
click at [1407, 173] on input "[GEOGRAPHIC_DATA]" at bounding box center [1410, 172] width 317 height 29
type input "[GEOGRAPHIC_DATA]"
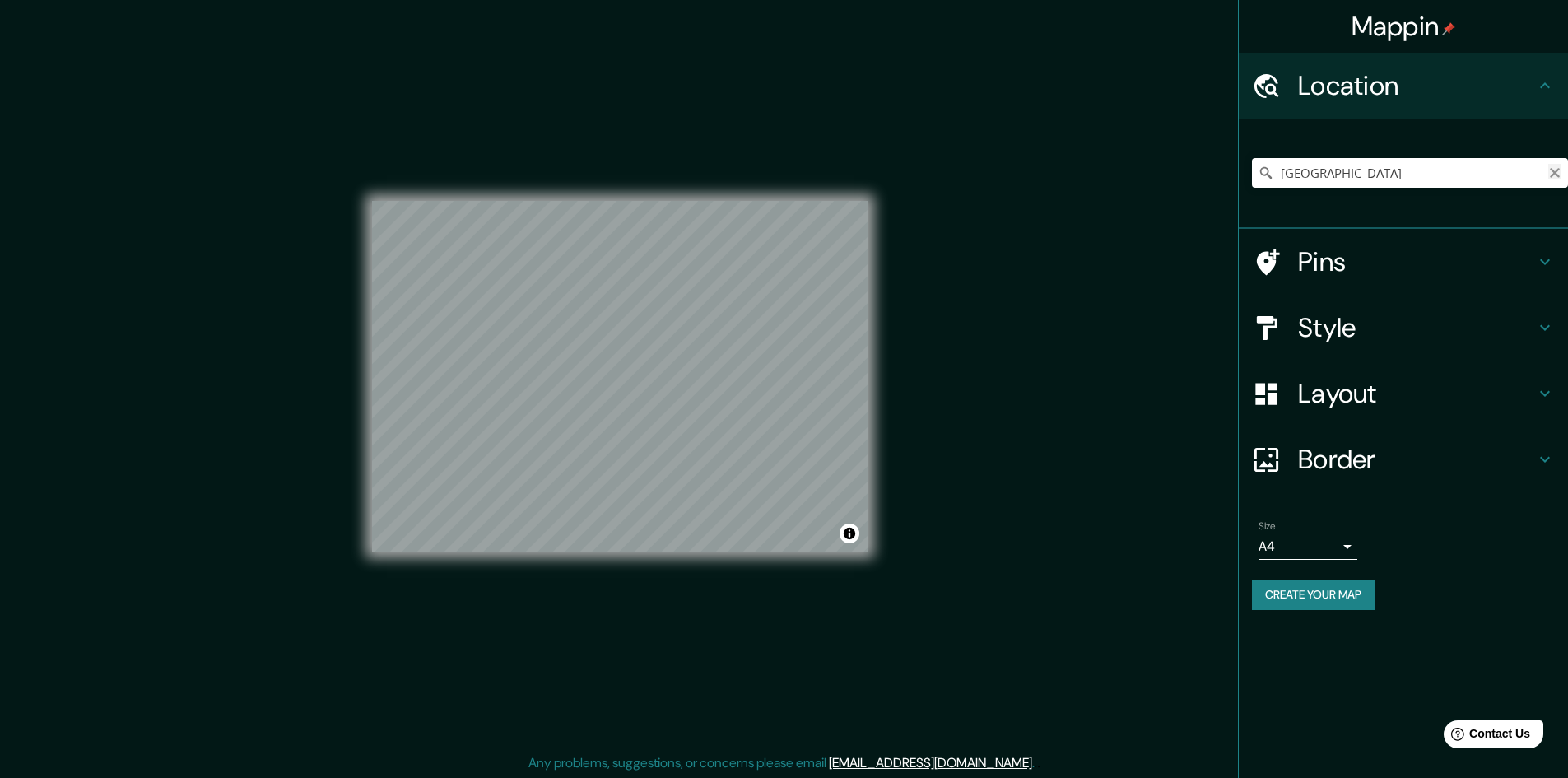
click at [1549, 165] on button "Clear" at bounding box center [1555, 172] width 13 height 16
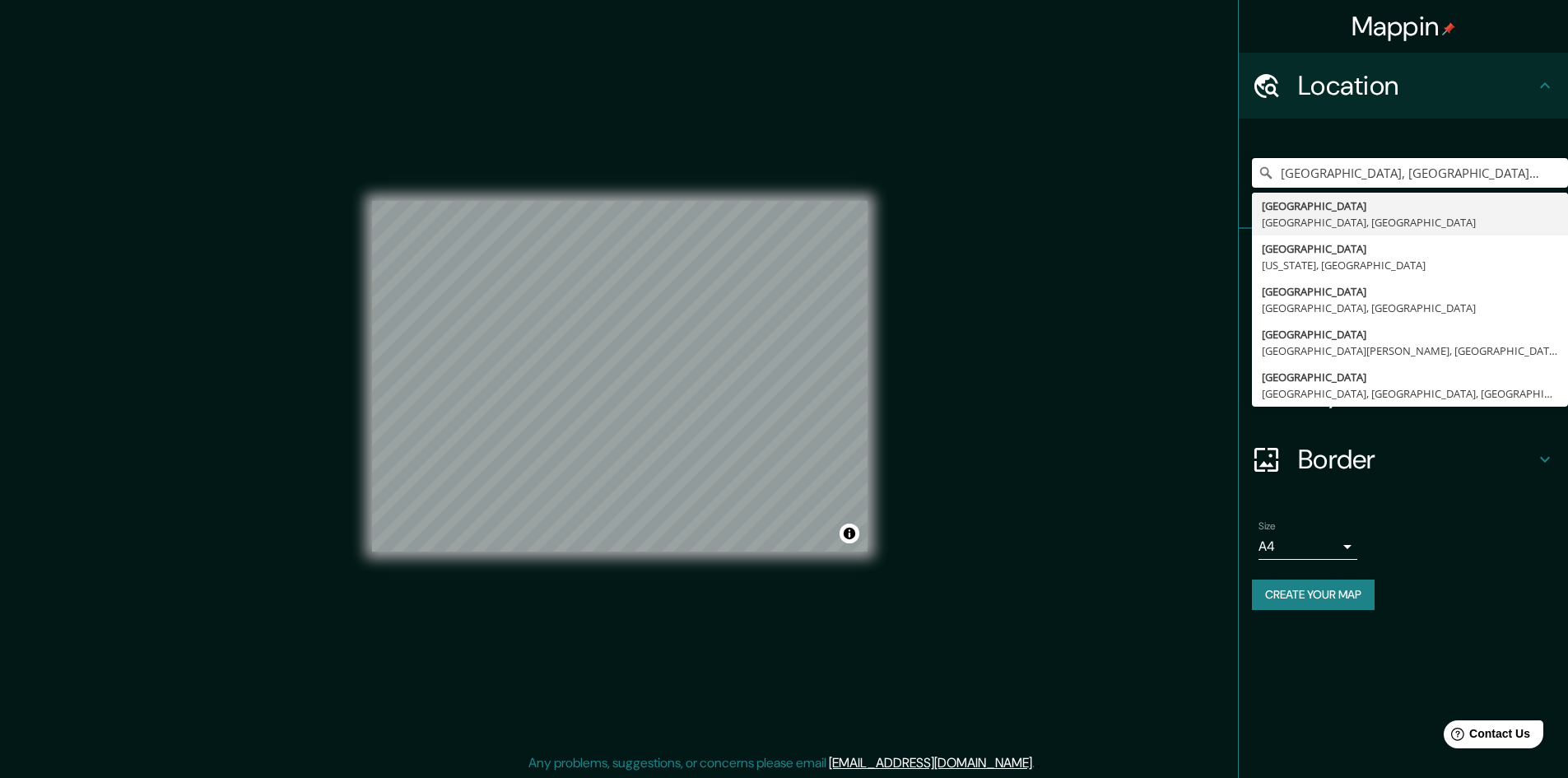
type input "[GEOGRAPHIC_DATA], [GEOGRAPHIC_DATA], [GEOGRAPHIC_DATA]"
click at [1434, 645] on div "Mappin Location [GEOGRAPHIC_DATA], [GEOGRAPHIC_DATA], [GEOGRAPHIC_DATA] [GEOGRA…" at bounding box center [1403, 389] width 330 height 778
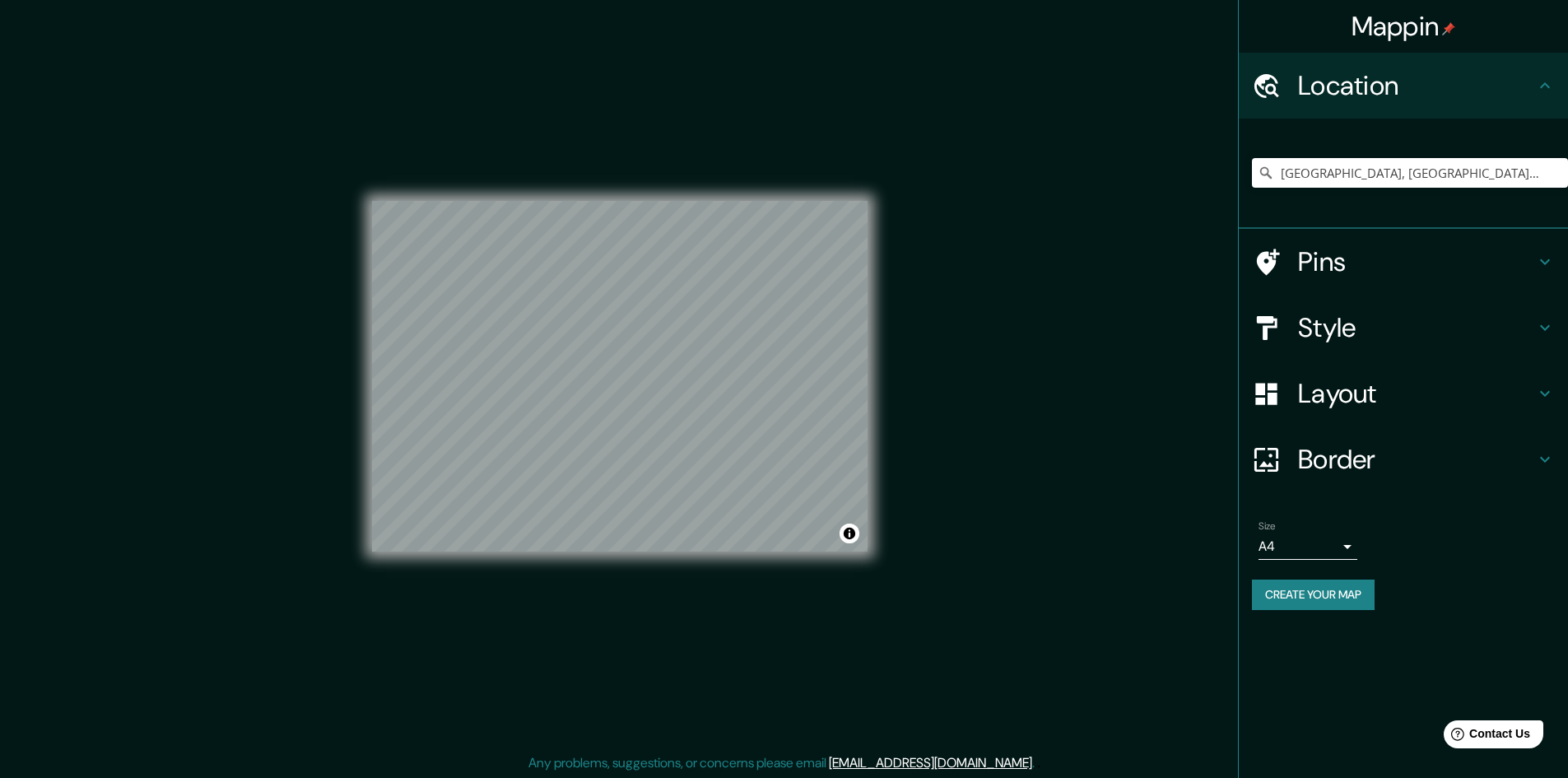
click at [1429, 475] on h4 "Border" at bounding box center [1417, 460] width 237 height 33
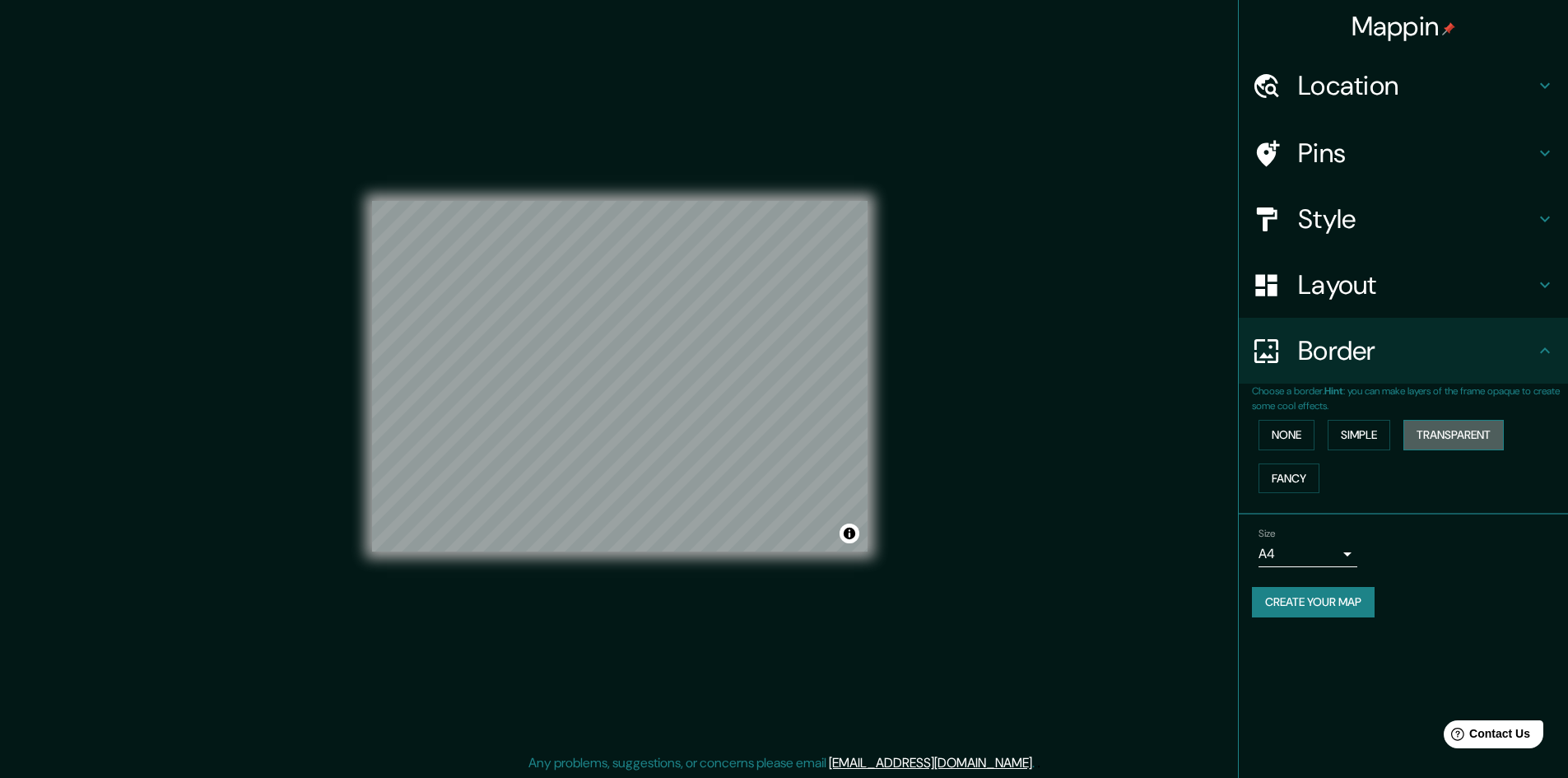
click at [1461, 441] on button "Transparent" at bounding box center [1453, 435] width 100 height 30
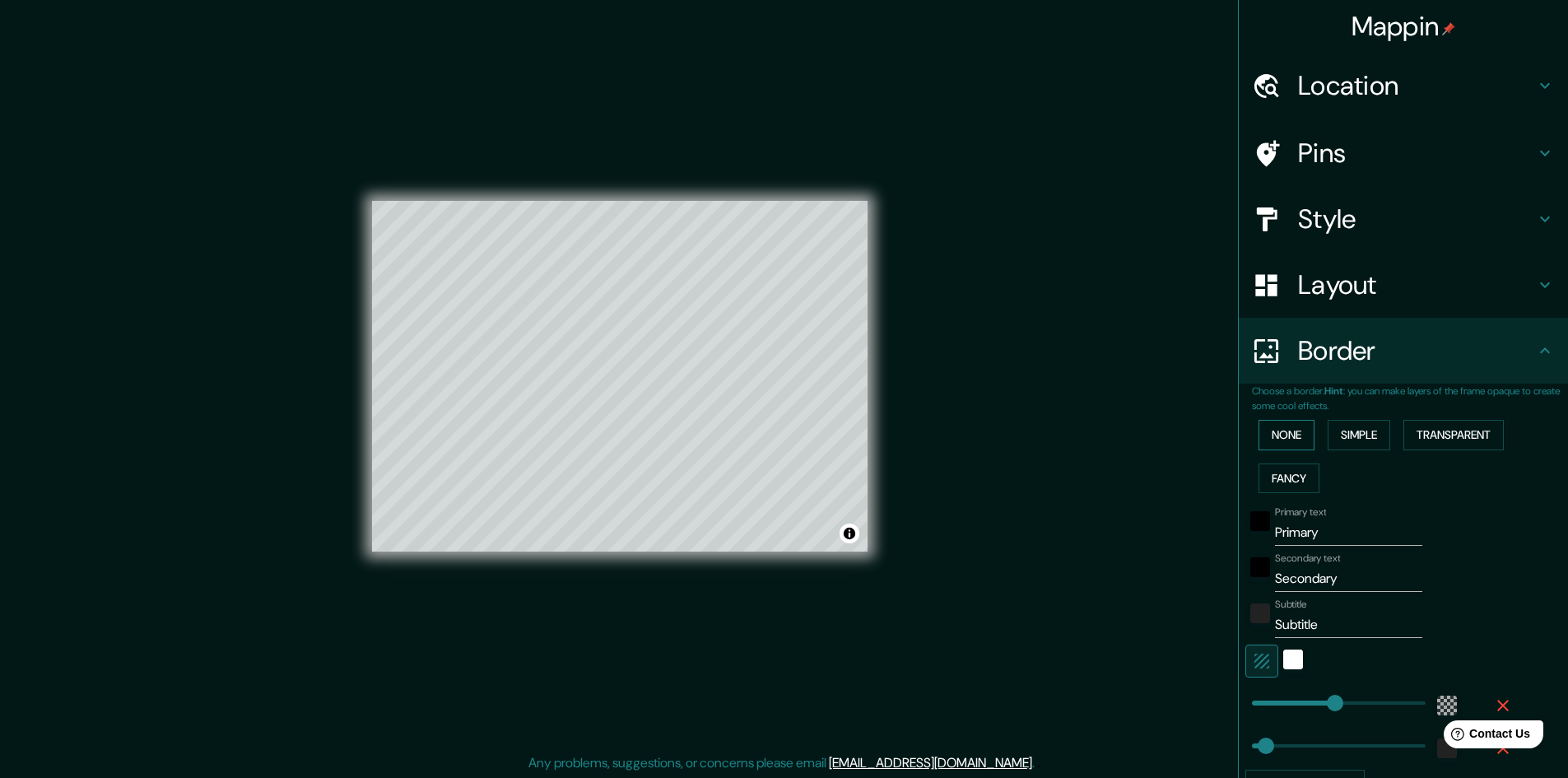
click at [1268, 436] on button "None" at bounding box center [1286, 435] width 56 height 30
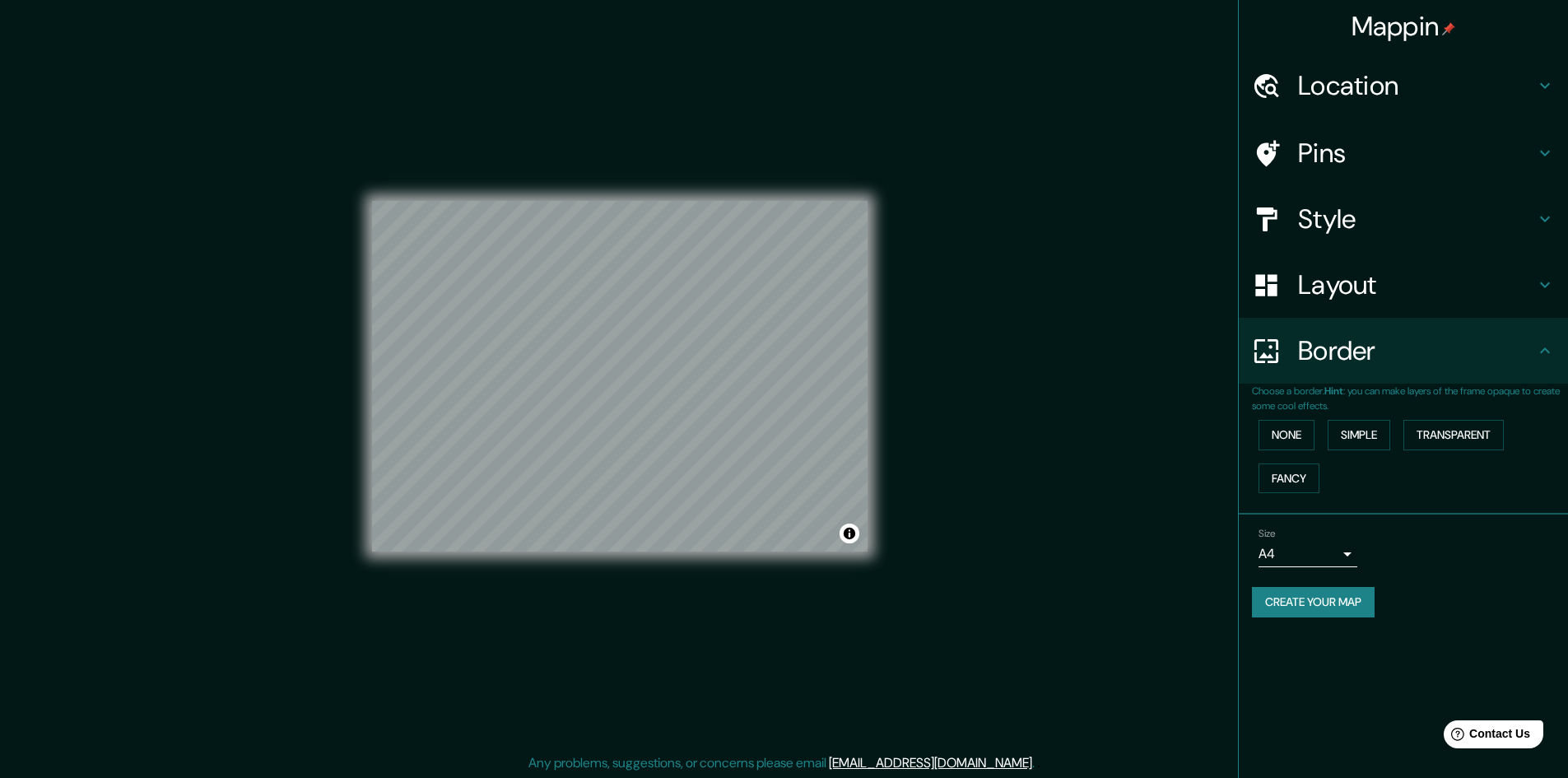
click at [1381, 217] on h4 "Style" at bounding box center [1417, 219] width 237 height 33
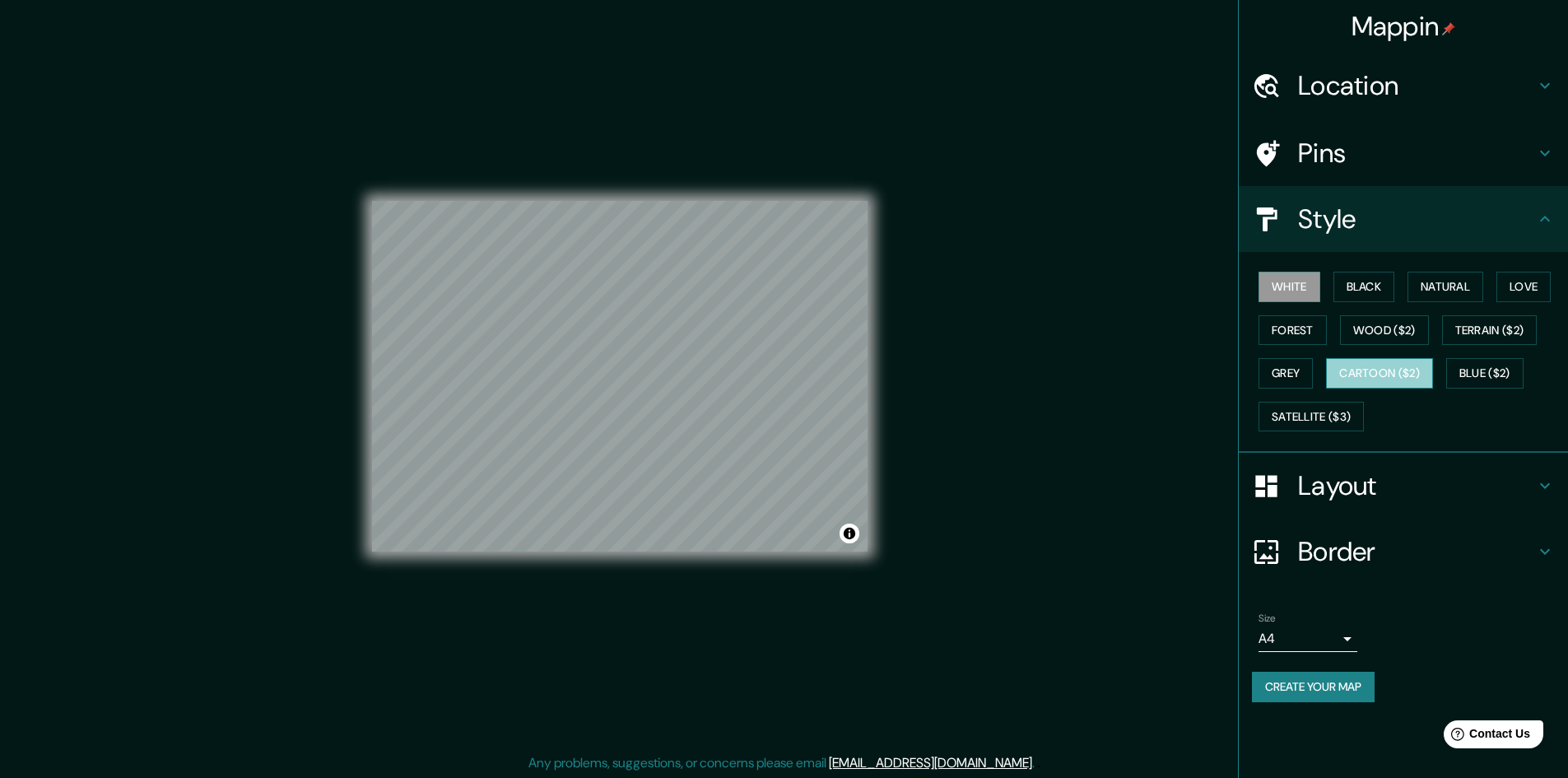
click at [1381, 379] on button "Cartoon ($2)" at bounding box center [1379, 372] width 107 height 30
click at [1313, 381] on button "Grey" at bounding box center [1285, 372] width 54 height 30
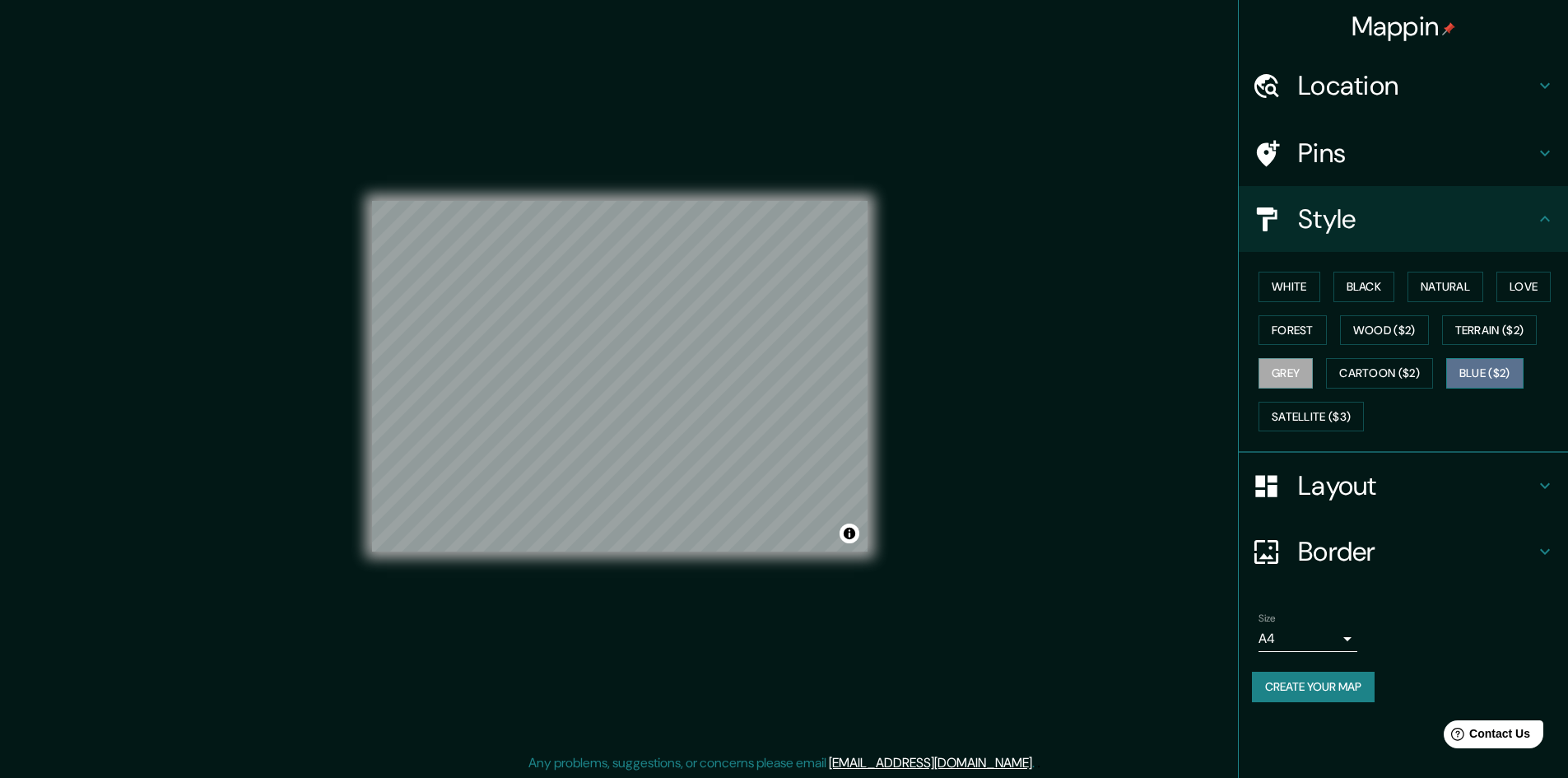
click at [1464, 369] on button "Blue ($2)" at bounding box center [1485, 372] width 77 height 30
click at [1320, 414] on button "Satellite ($3)" at bounding box center [1311, 417] width 106 height 30
